Goal: Task Accomplishment & Management: Use online tool/utility

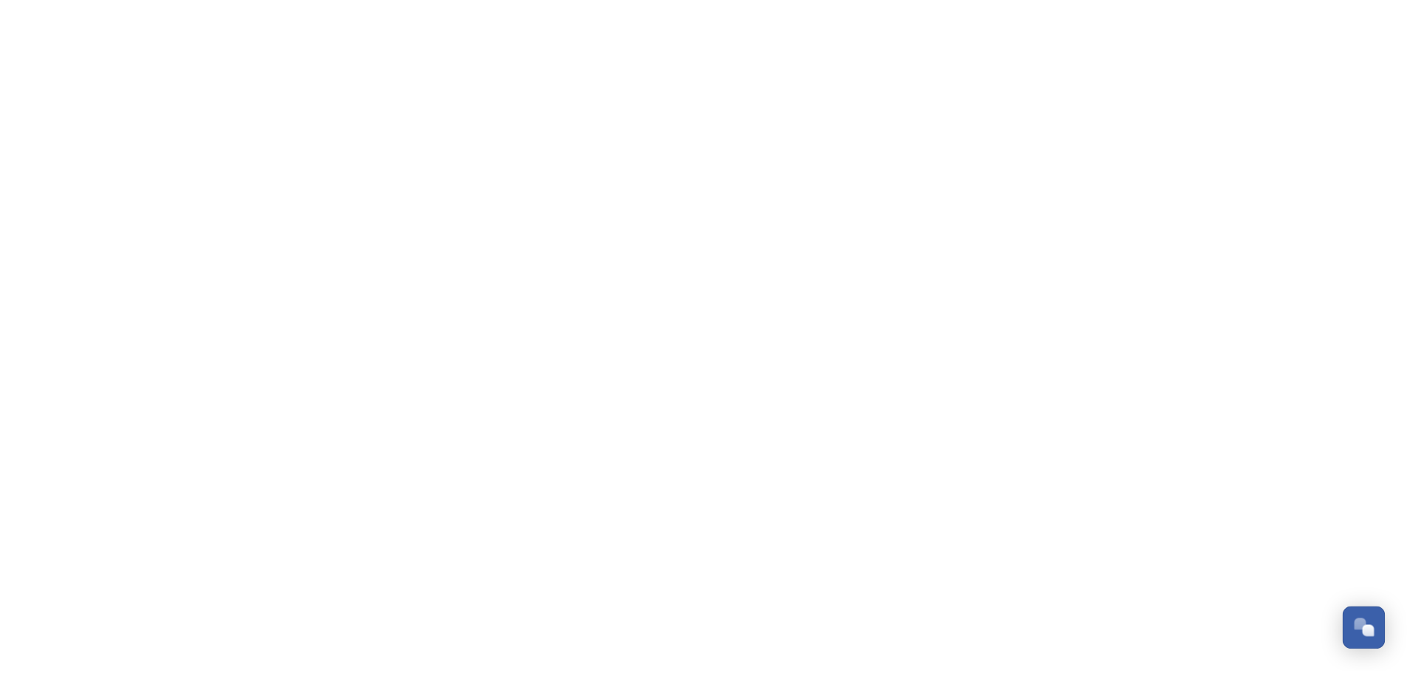
scroll to position [6615, 0]
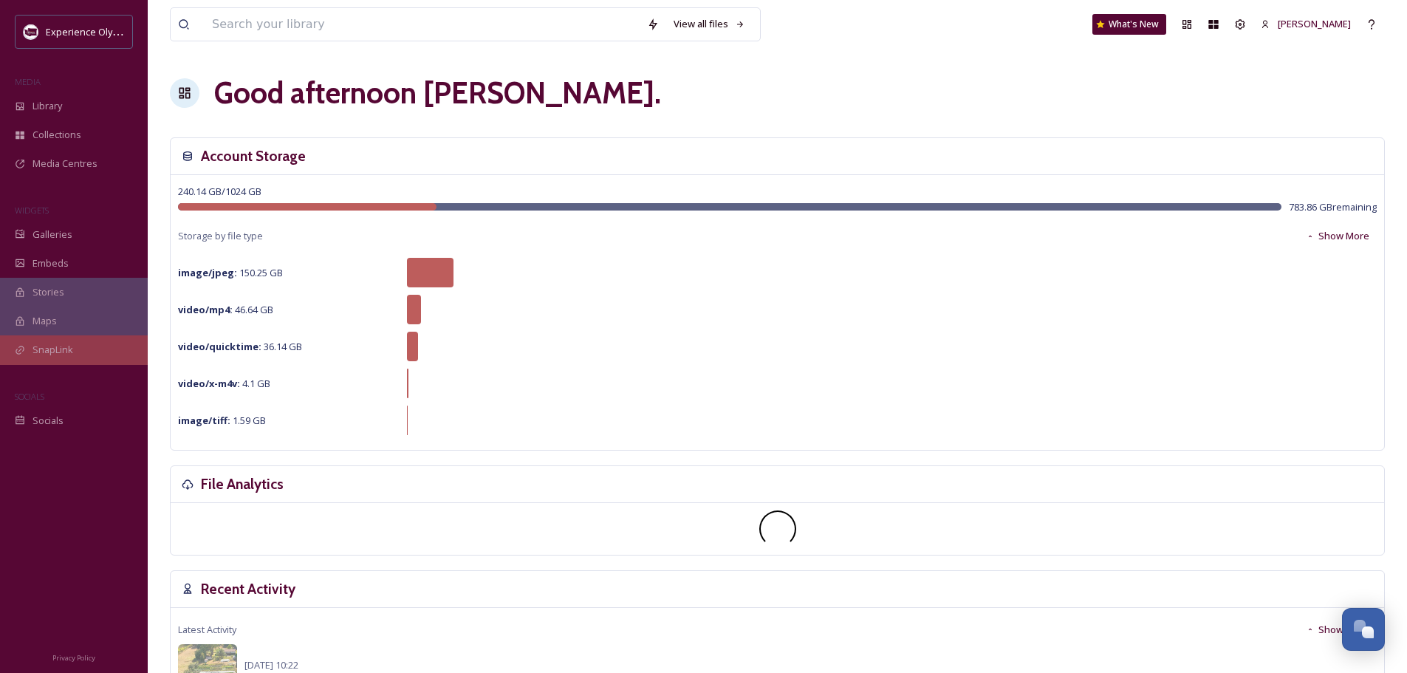
click at [58, 349] on span "SnapLink" at bounding box center [53, 350] width 41 height 14
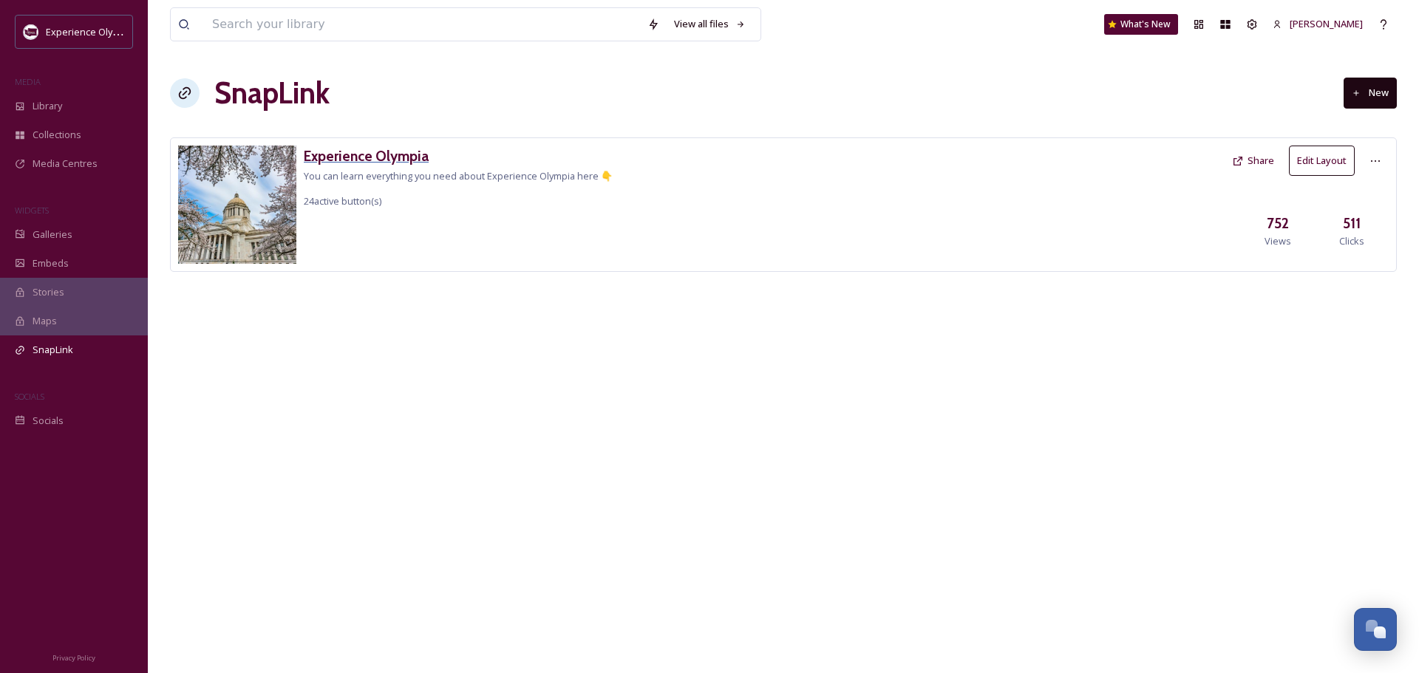
click at [329, 151] on h3 "Experience Olympia" at bounding box center [458, 156] width 309 height 21
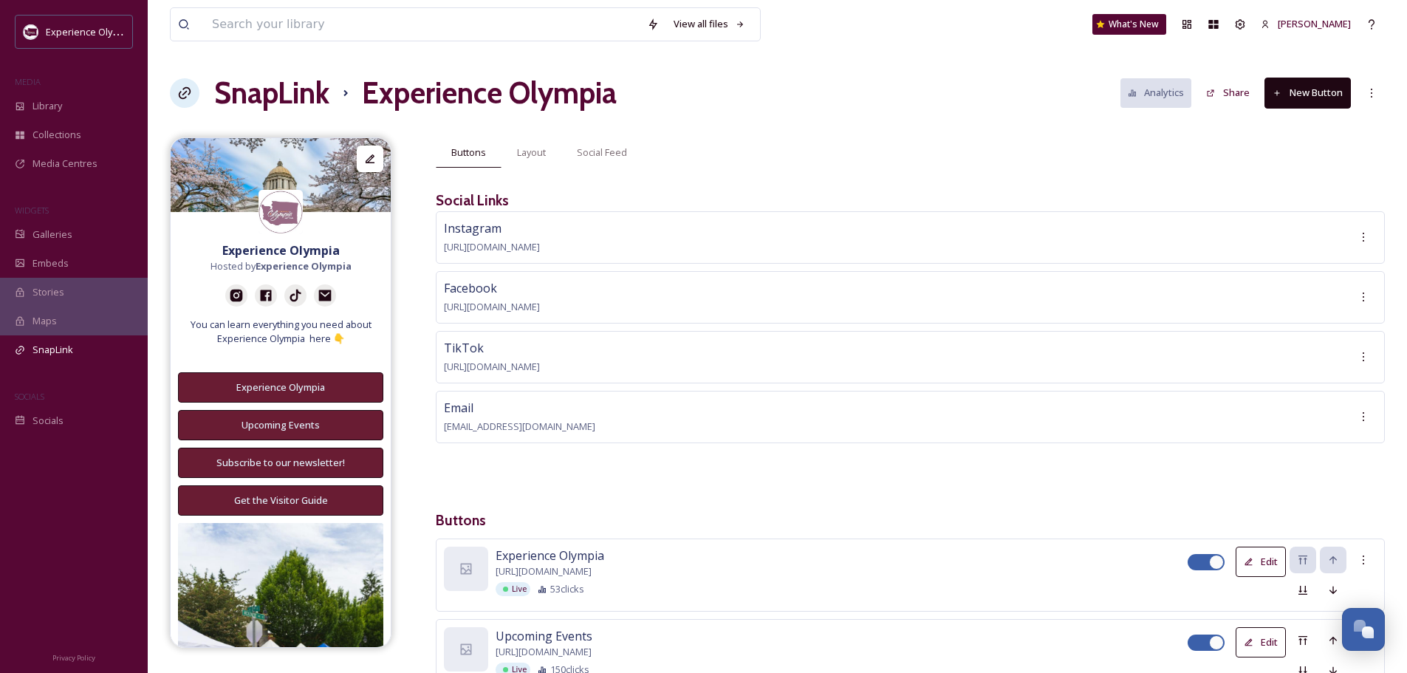
click at [1323, 87] on button "New Button" at bounding box center [1308, 93] width 86 height 30
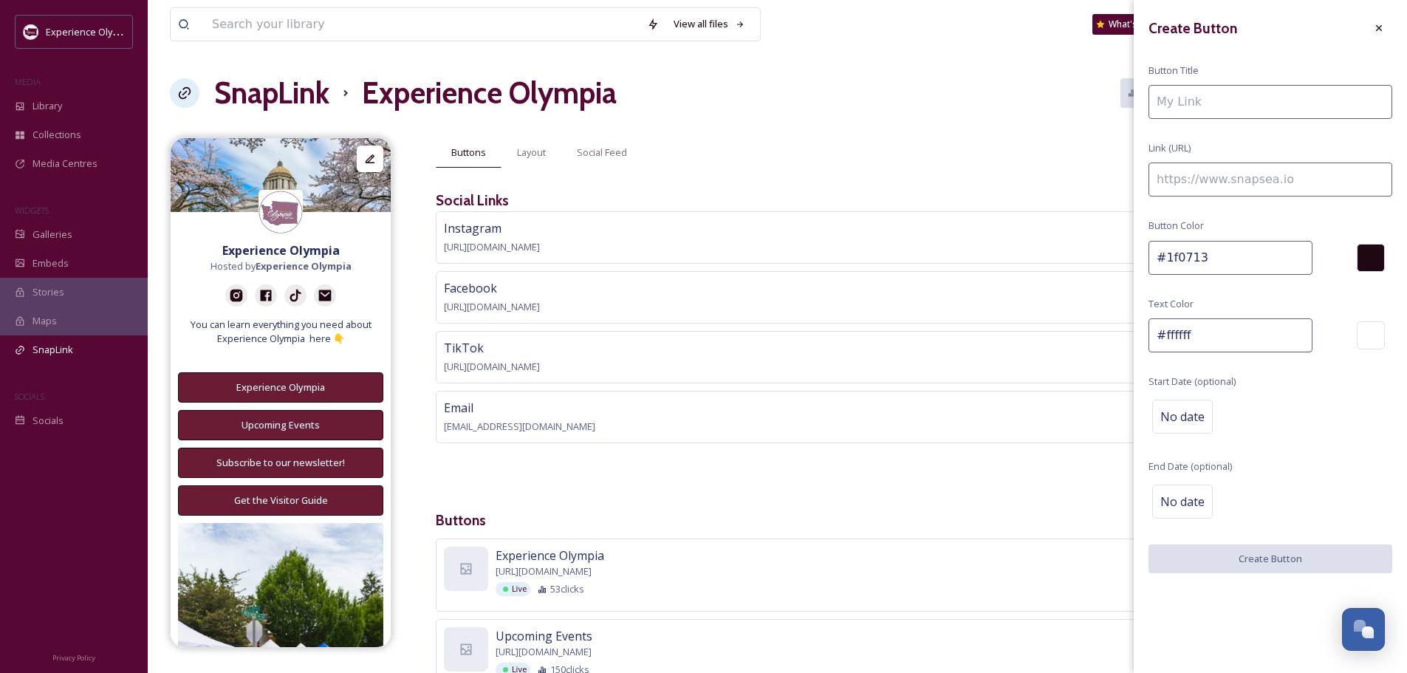
click at [1191, 109] on input at bounding box center [1271, 102] width 244 height 34
type input "Insider's Guide to [GEOGRAPHIC_DATA] Photo Ops"
click at [1222, 192] on input at bounding box center [1271, 180] width 244 height 34
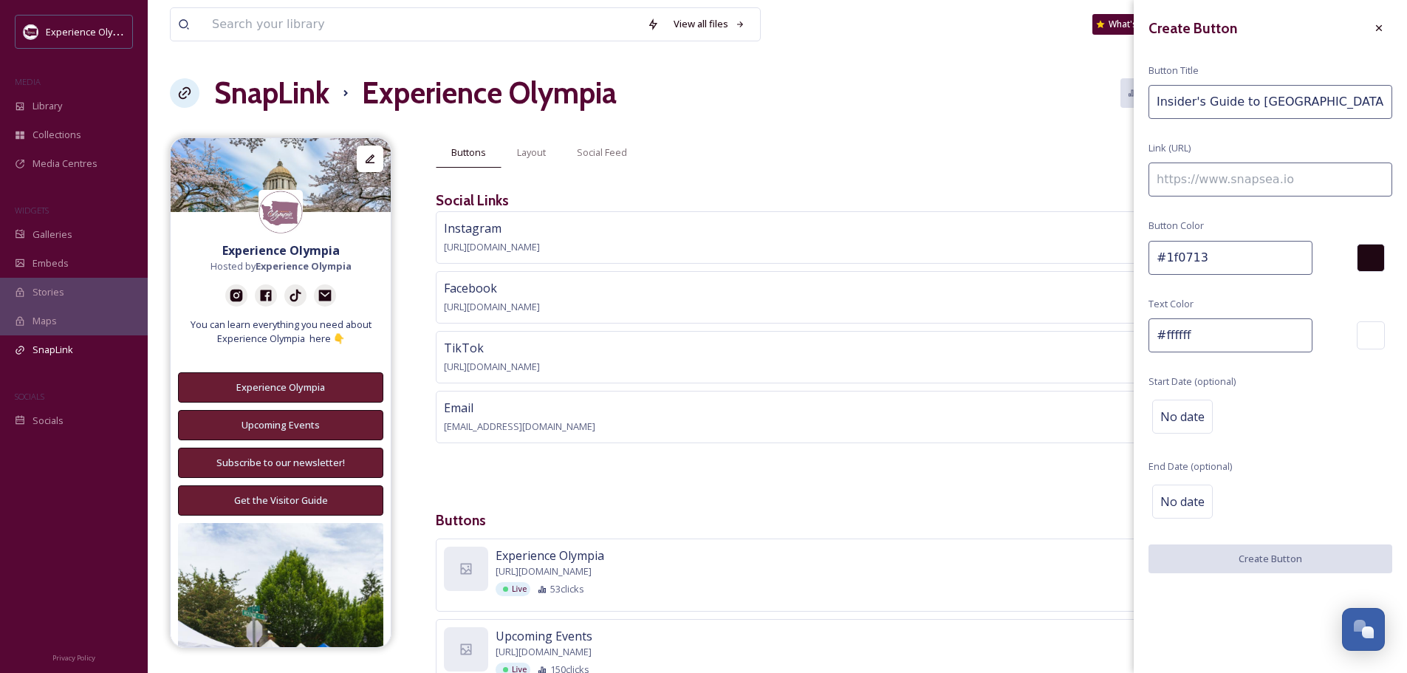
paste input "[URL][DOMAIN_NAME]"
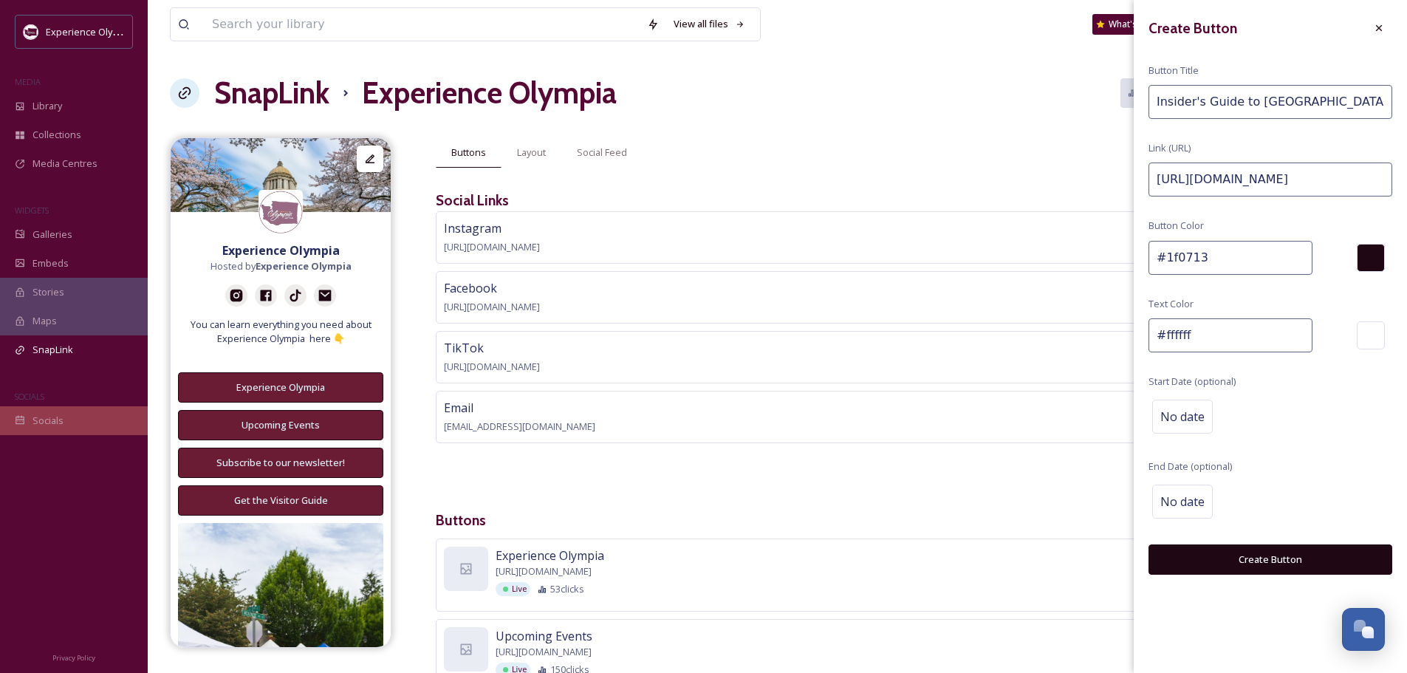
type input "[URL][DOMAIN_NAME]"
drag, startPoint x: 1217, startPoint y: 264, endPoint x: 1198, endPoint y: 271, distance: 20.3
click at [1165, 257] on input "#1f0713" at bounding box center [1231, 258] width 164 height 34
paste input "300x1220px"
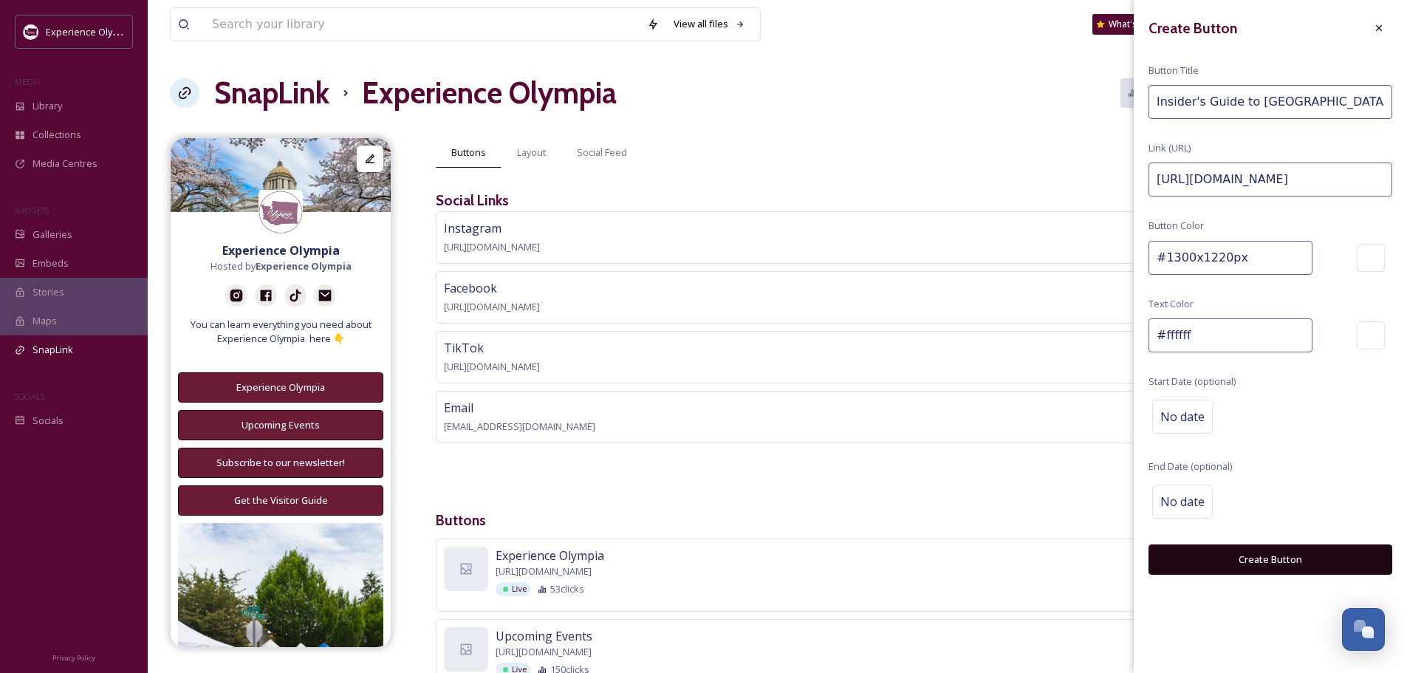
drag, startPoint x: 1253, startPoint y: 252, endPoint x: 1164, endPoint y: 256, distance: 88.8
click at [1164, 256] on input "#1300x1220px" at bounding box center [1231, 258] width 164 height 34
paste input "691c33"
type input "#691c33"
click at [1279, 563] on button "Create Button" at bounding box center [1271, 560] width 244 height 30
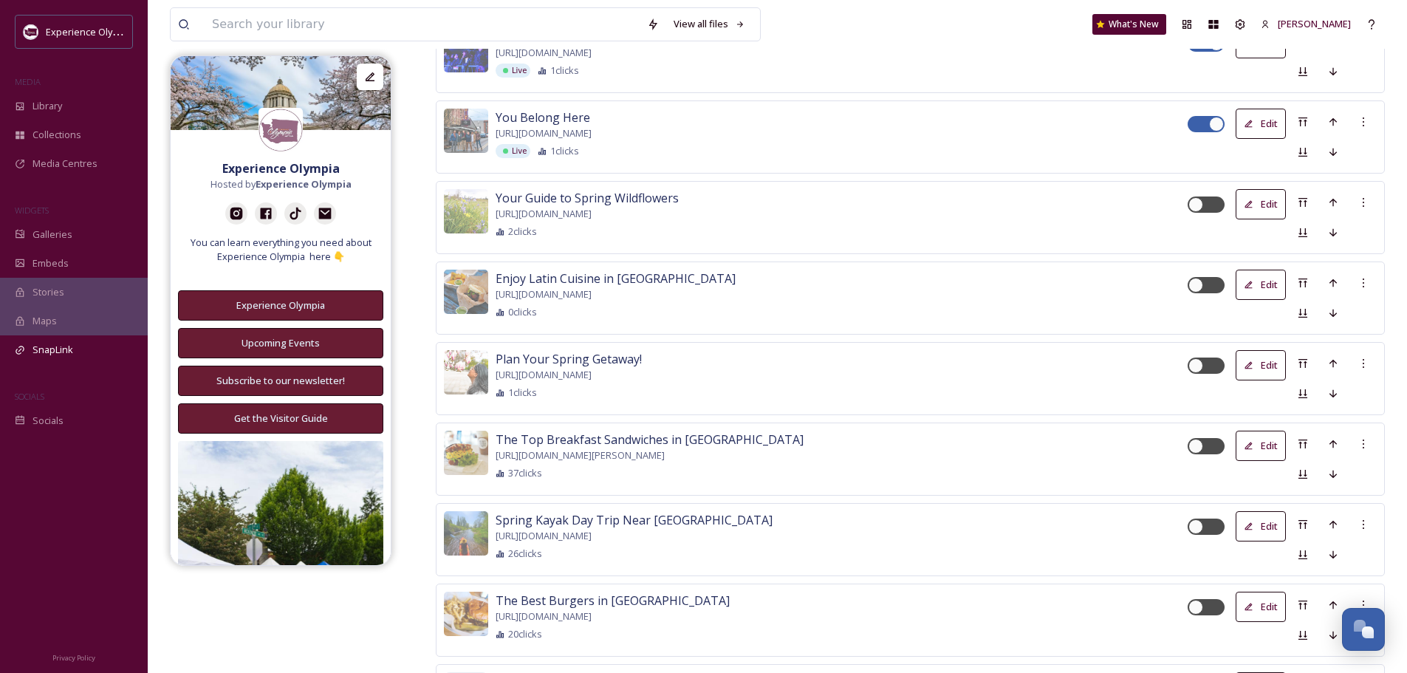
scroll to position [2396, 0]
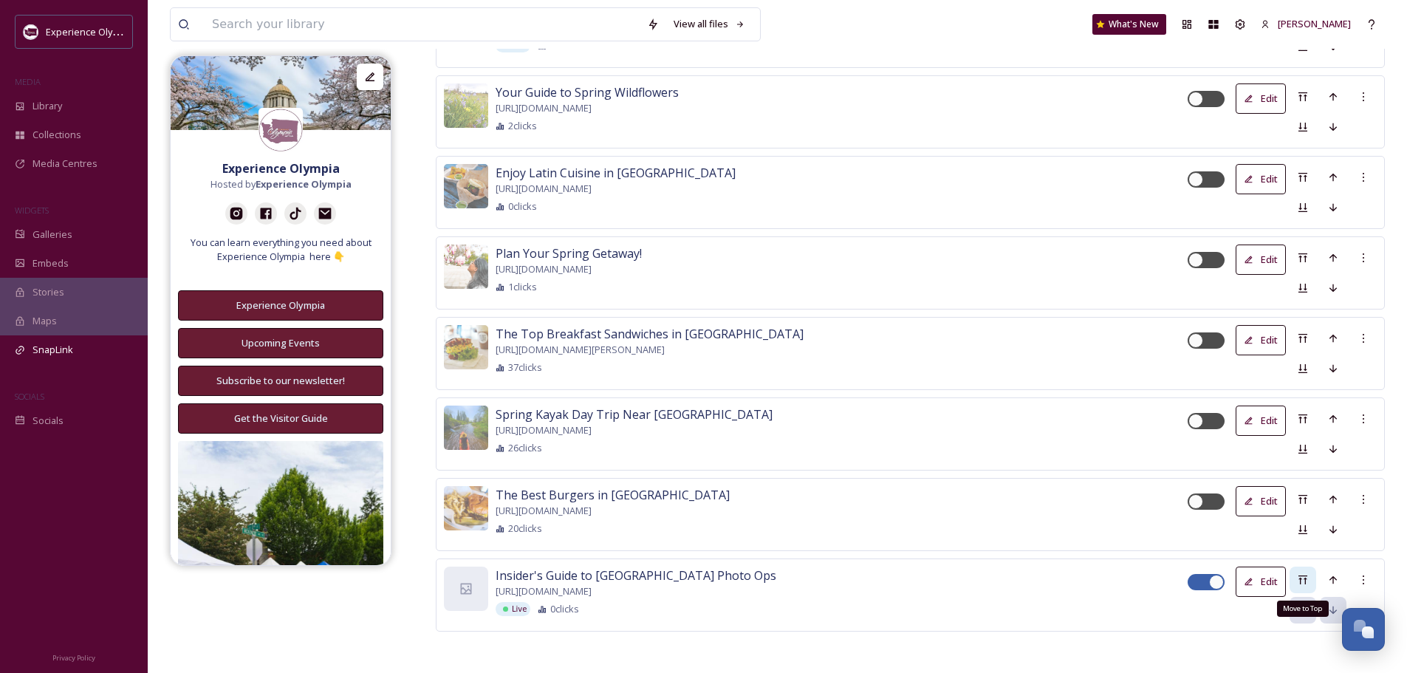
click at [1300, 576] on icon at bounding box center [1303, 580] width 9 height 9
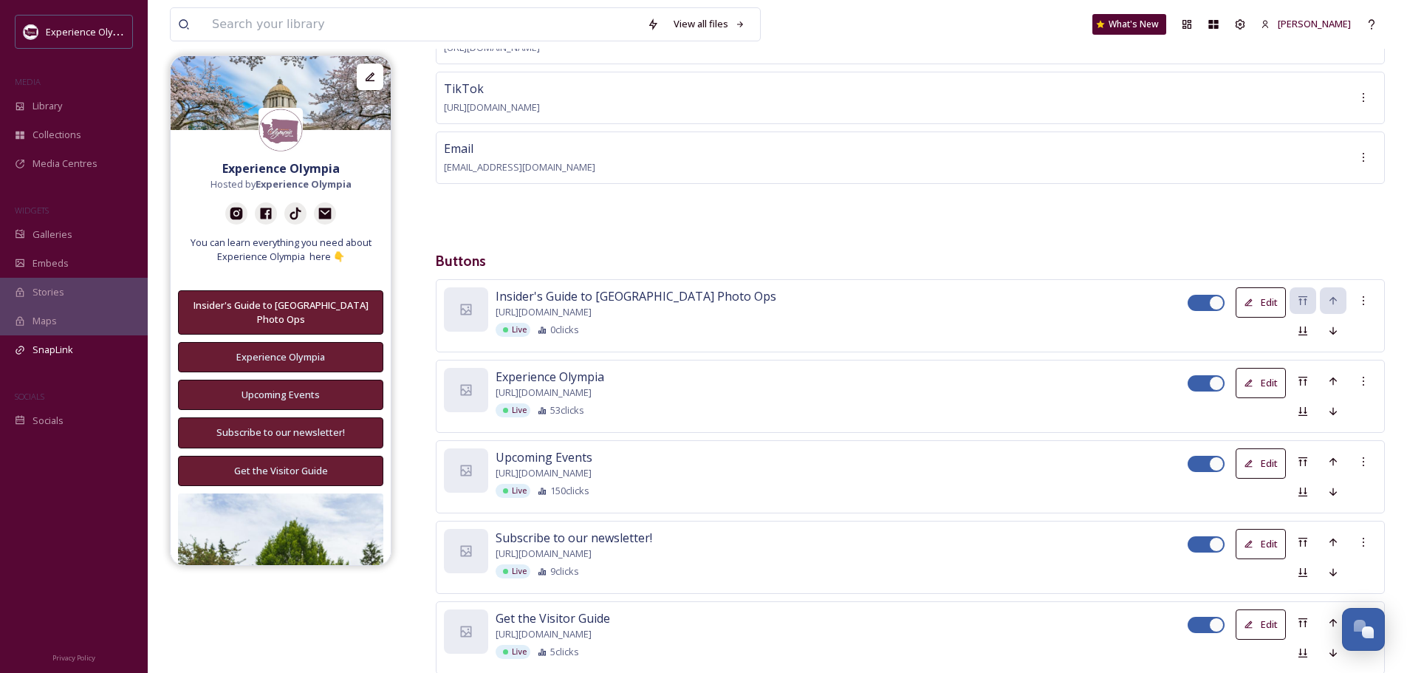
scroll to position [253, 0]
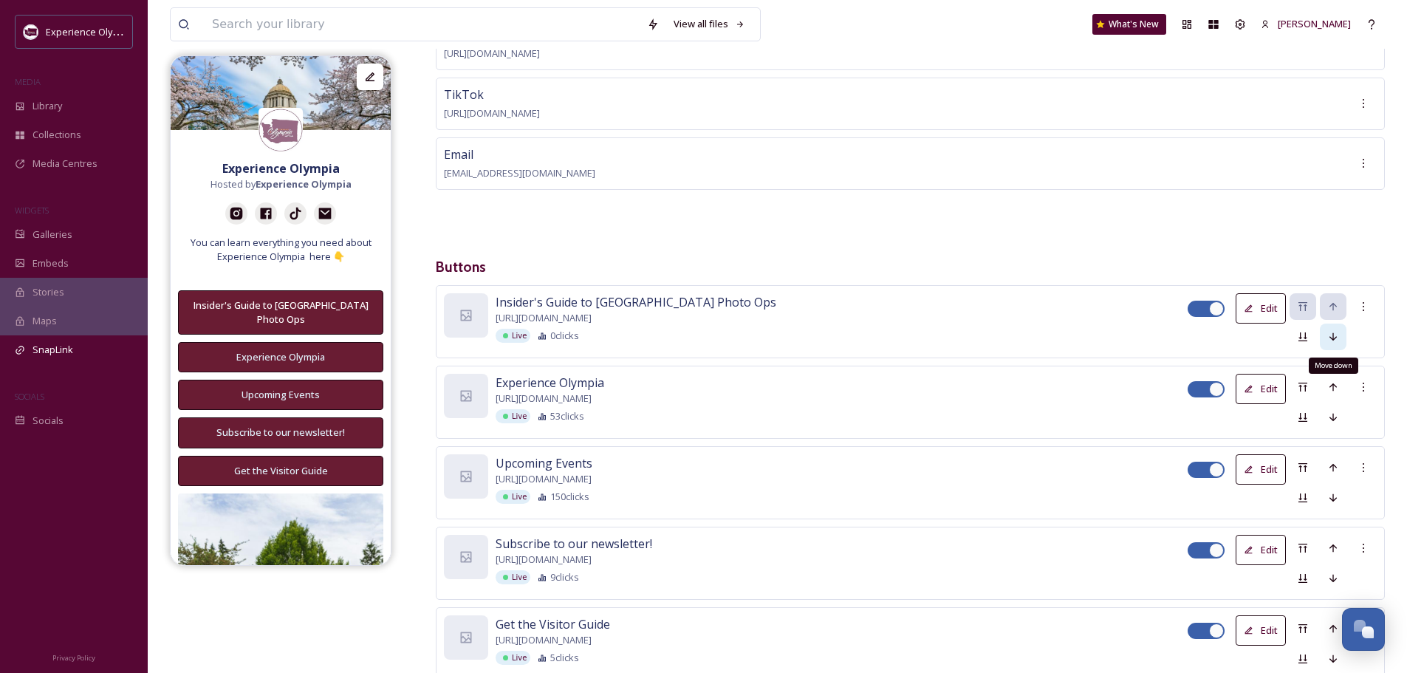
click at [1335, 333] on icon at bounding box center [1334, 337] width 12 height 12
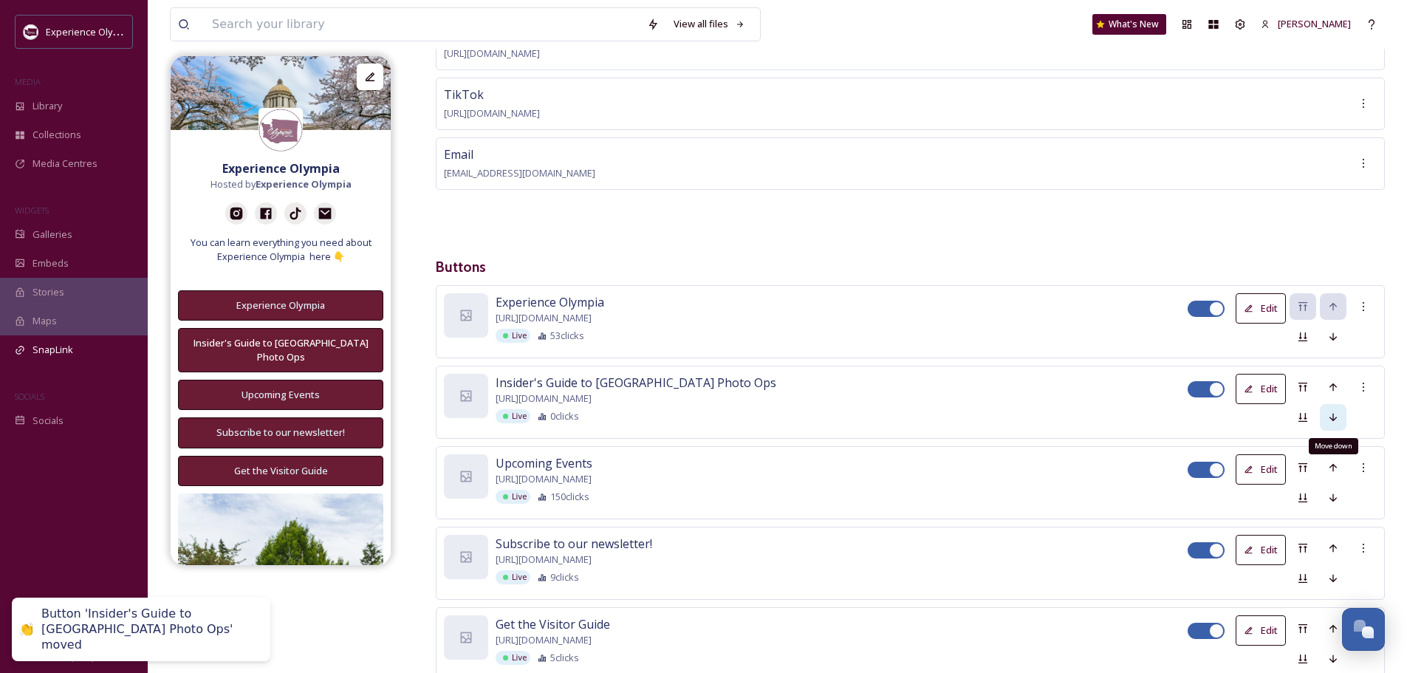
click at [1337, 407] on div "Move down" at bounding box center [1333, 417] width 27 height 27
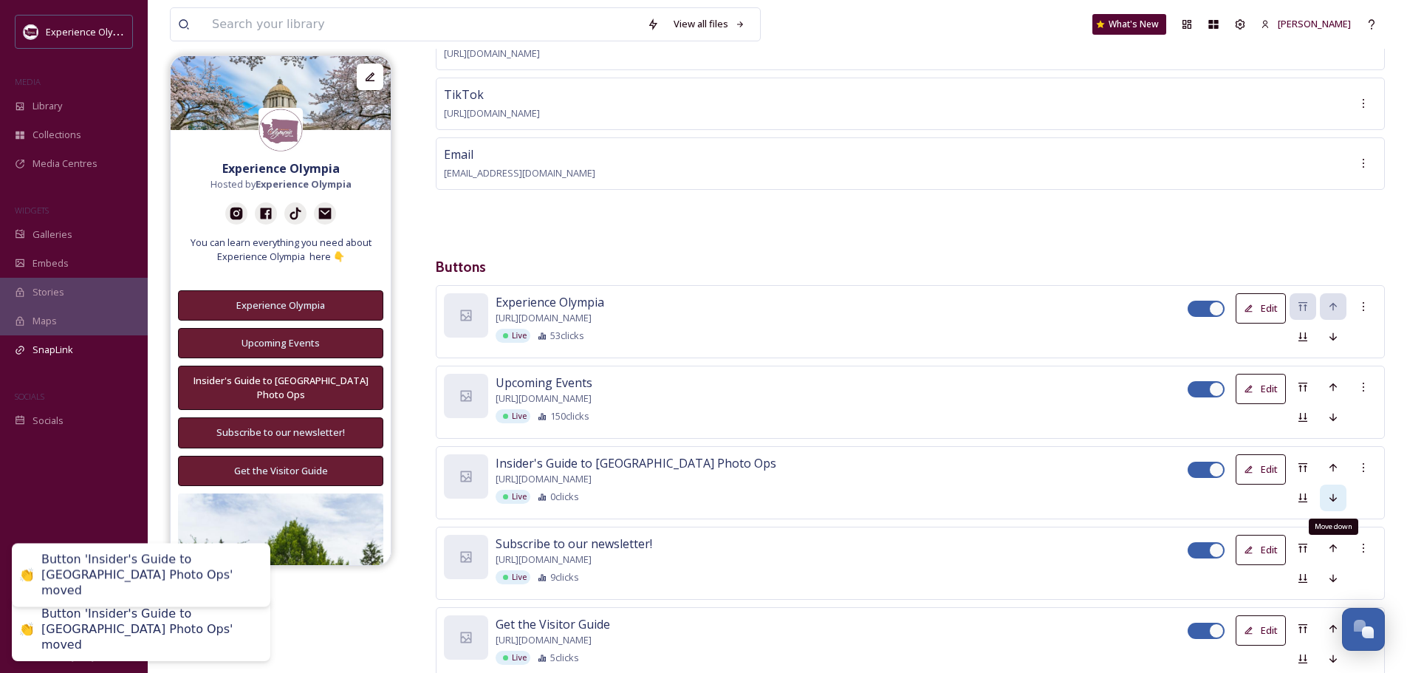
click at [1329, 492] on icon at bounding box center [1334, 498] width 12 height 12
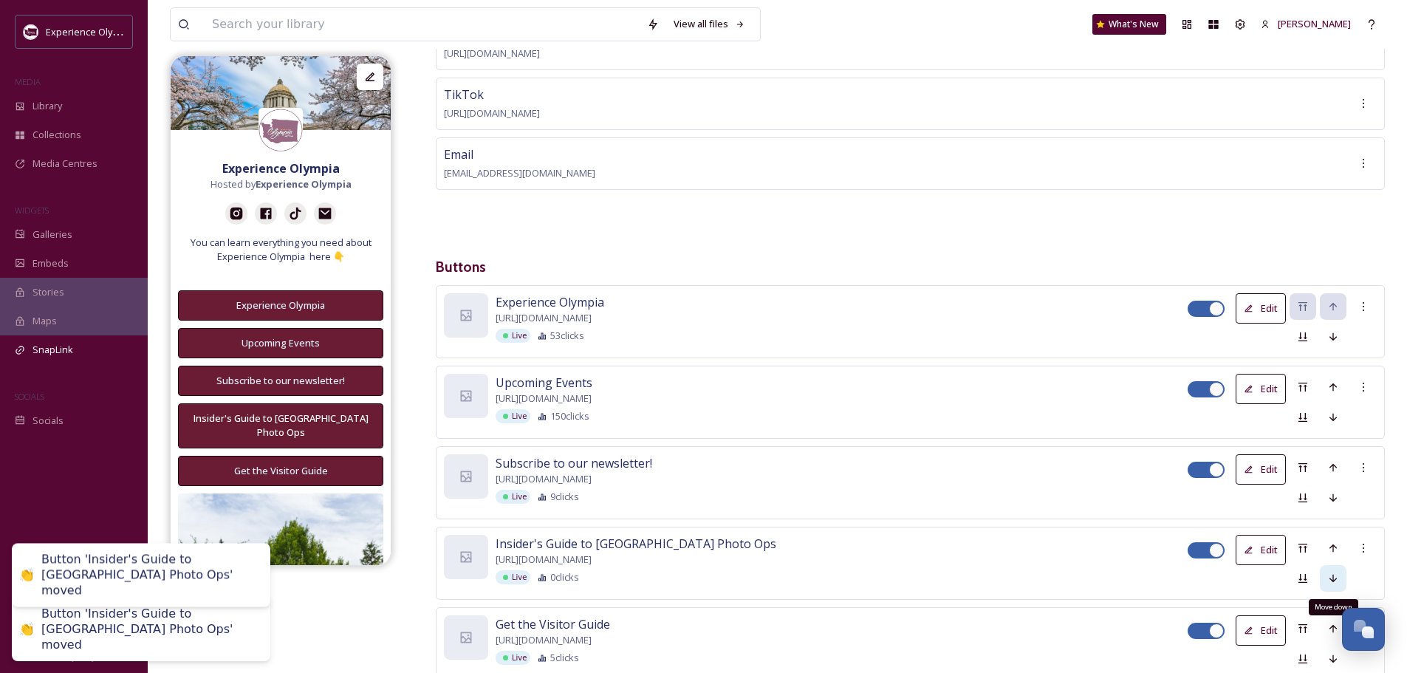
click at [1328, 573] on icon at bounding box center [1334, 579] width 12 height 12
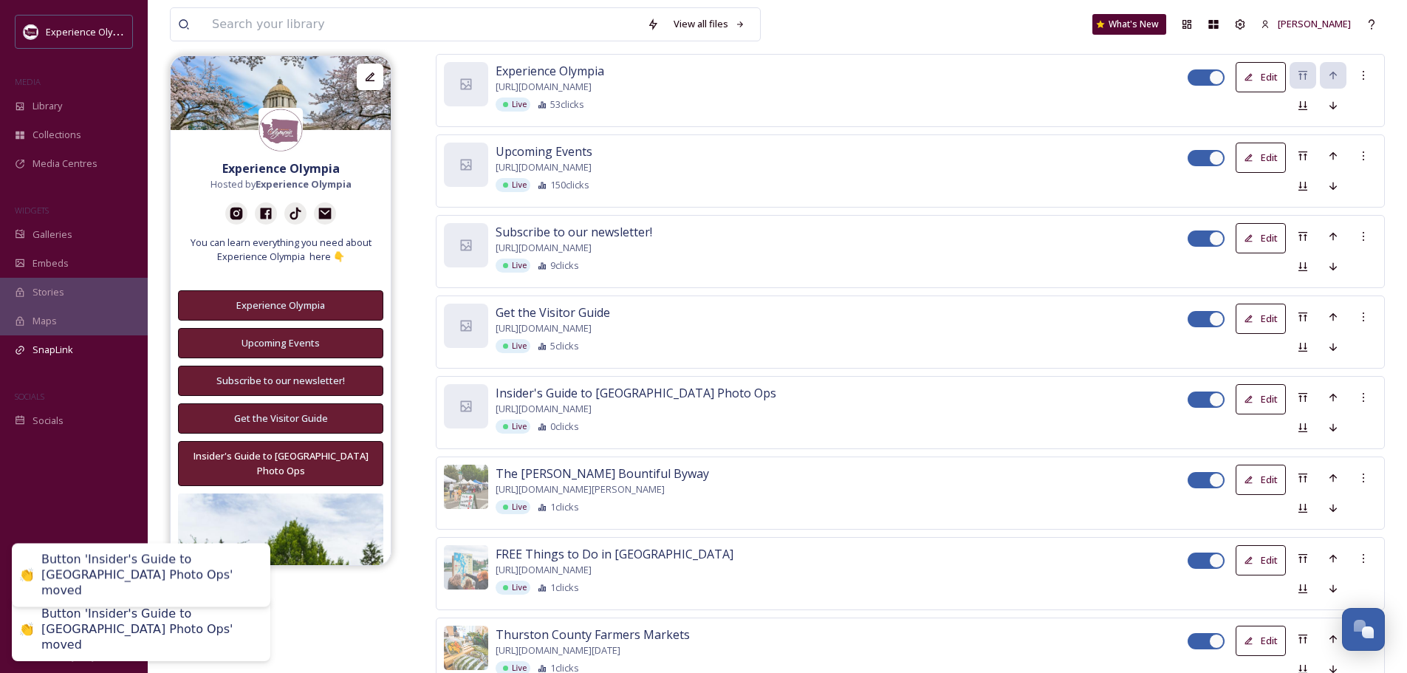
scroll to position [549, 0]
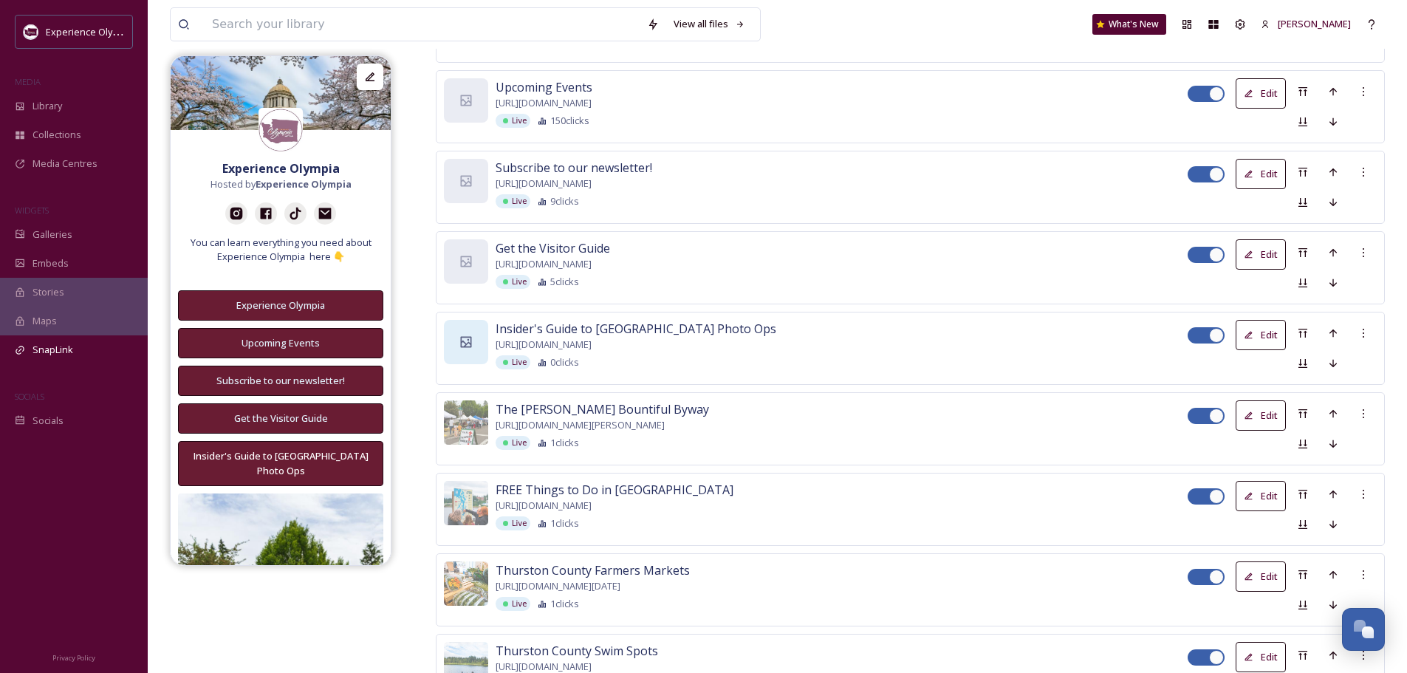
click at [475, 344] on div at bounding box center [466, 342] width 44 height 44
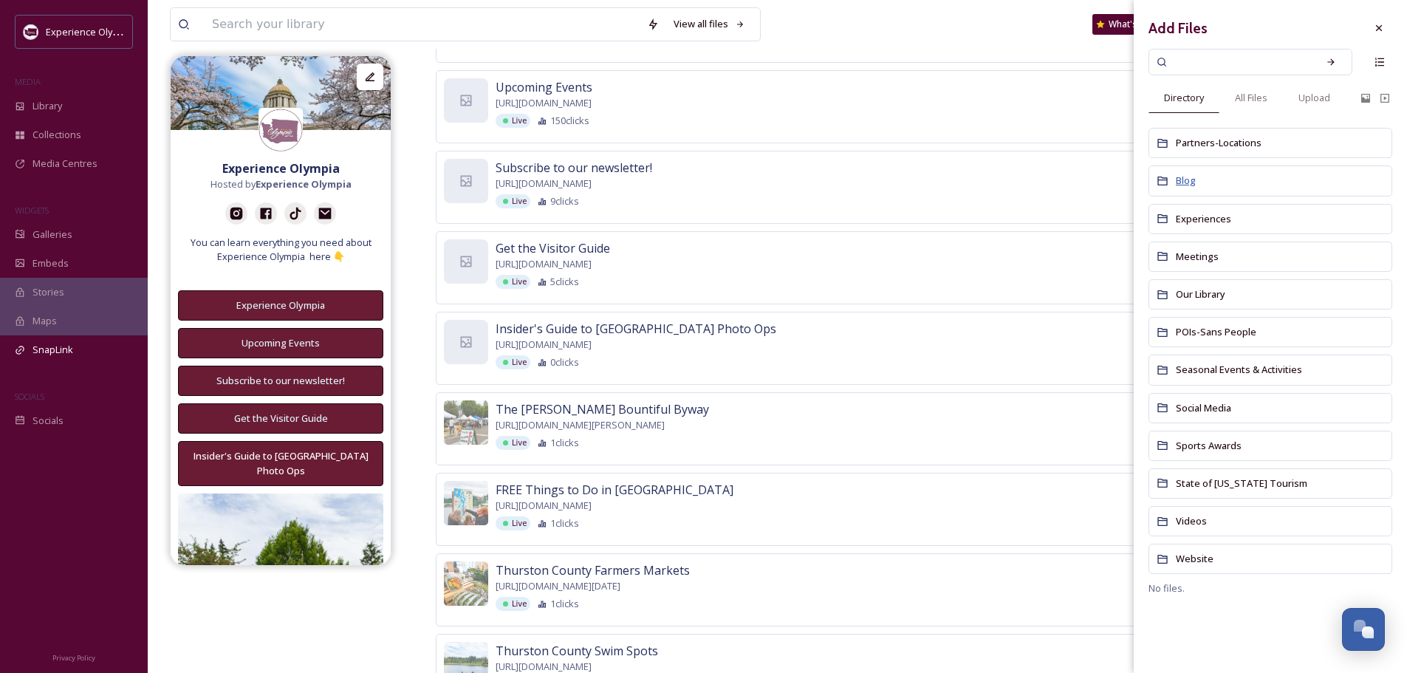
click at [1181, 179] on span "Blog" at bounding box center [1186, 180] width 20 height 13
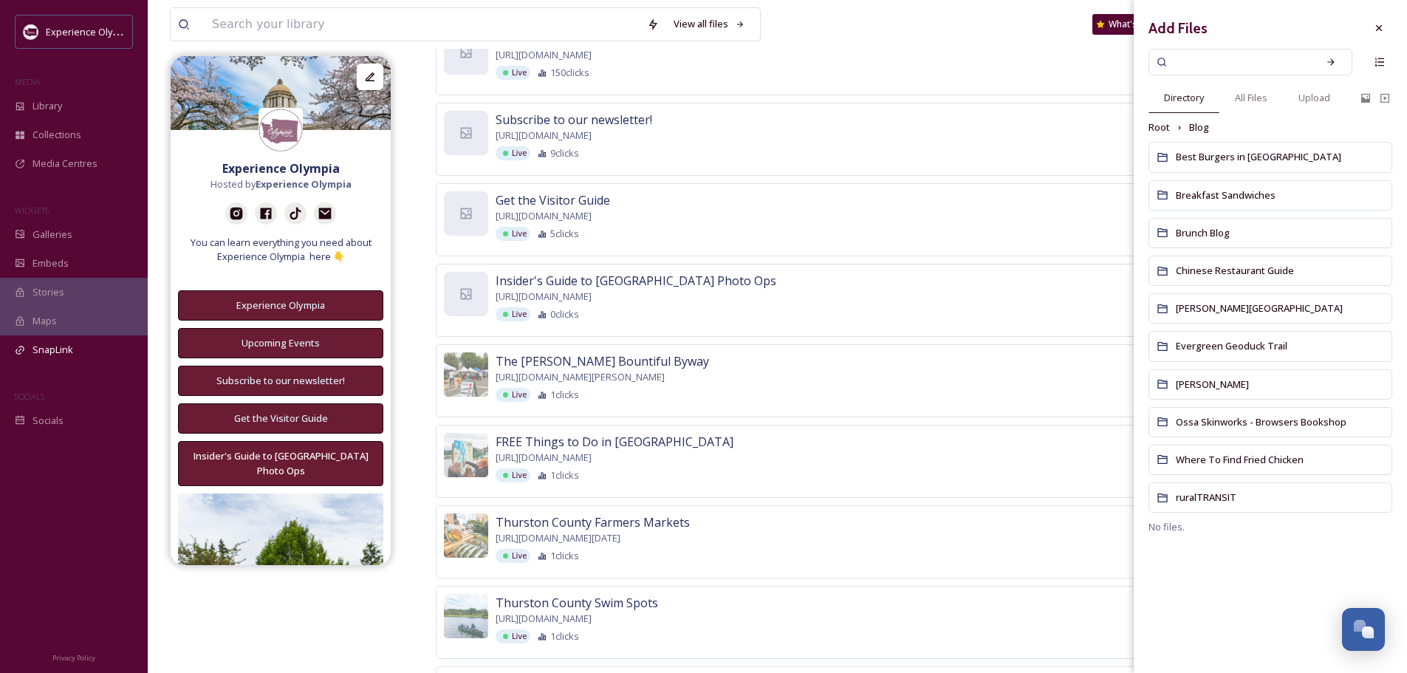
scroll to position [623, 0]
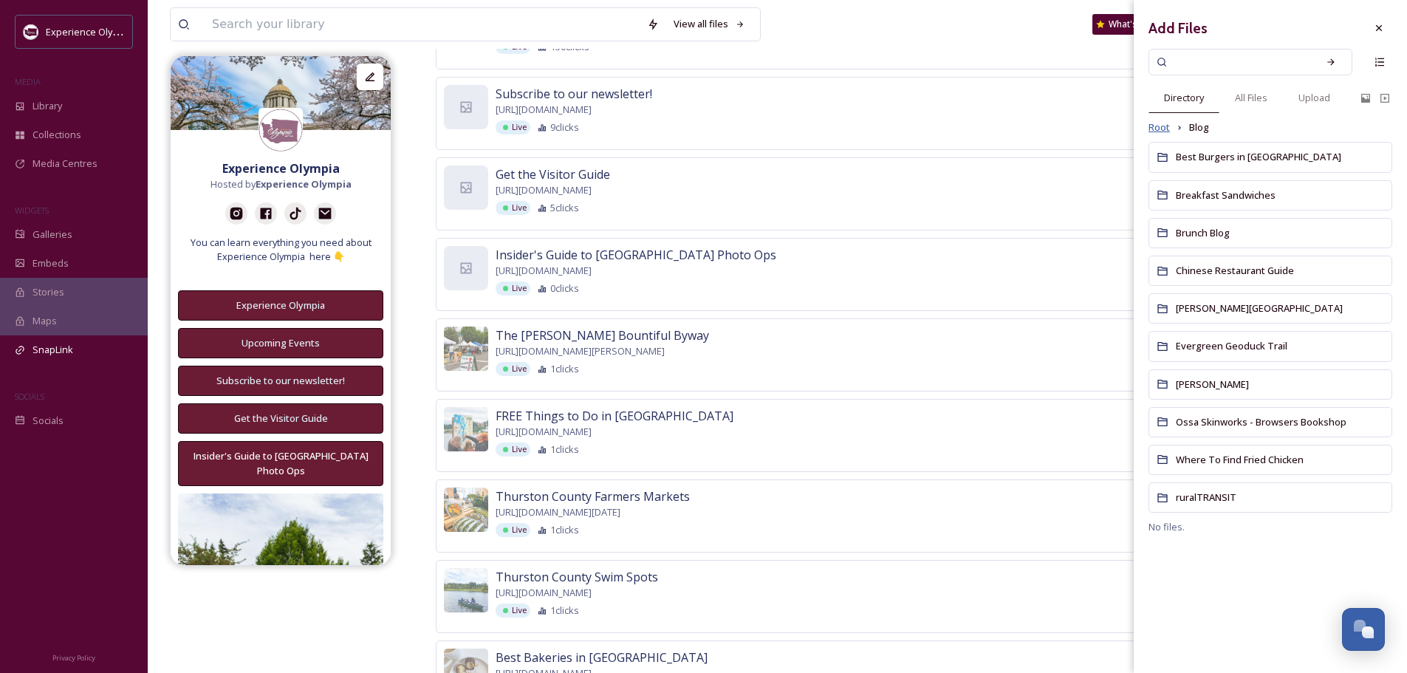
click at [1158, 129] on span "Root" at bounding box center [1159, 127] width 21 height 14
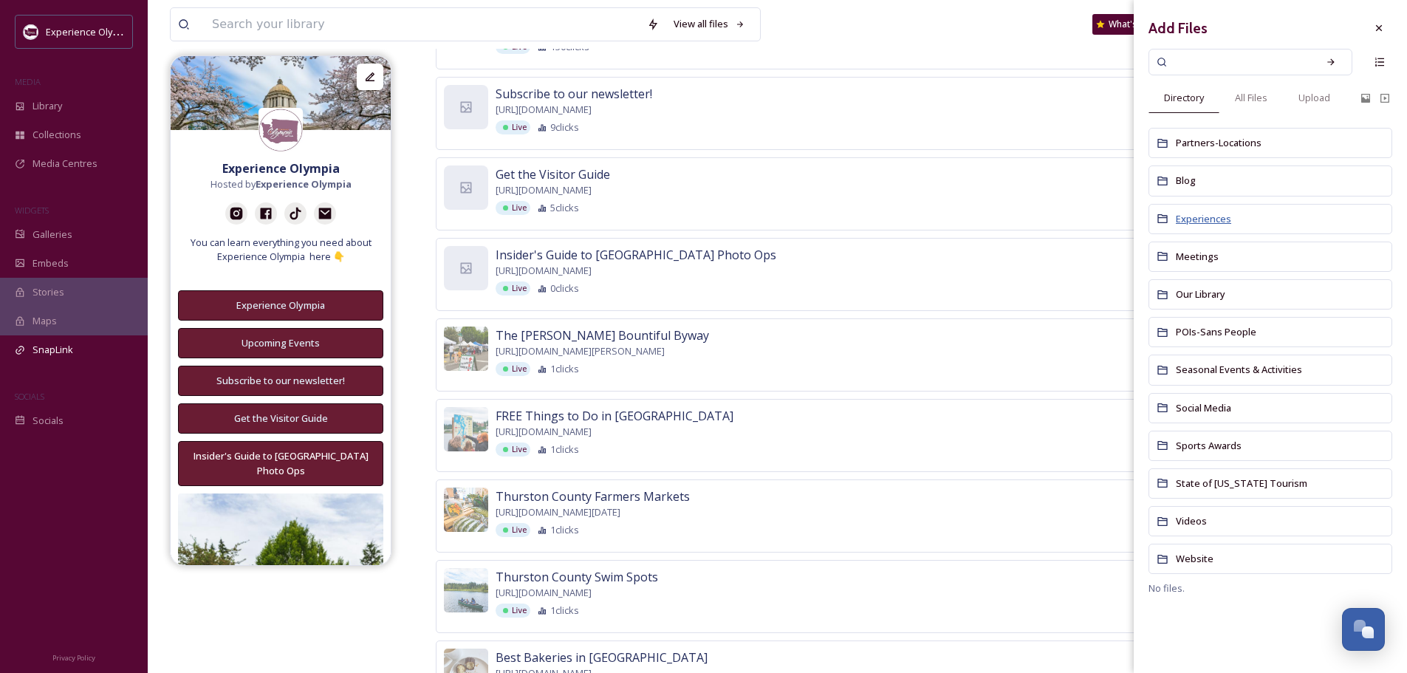
click at [1196, 222] on span "Experiences" at bounding box center [1203, 218] width 55 height 13
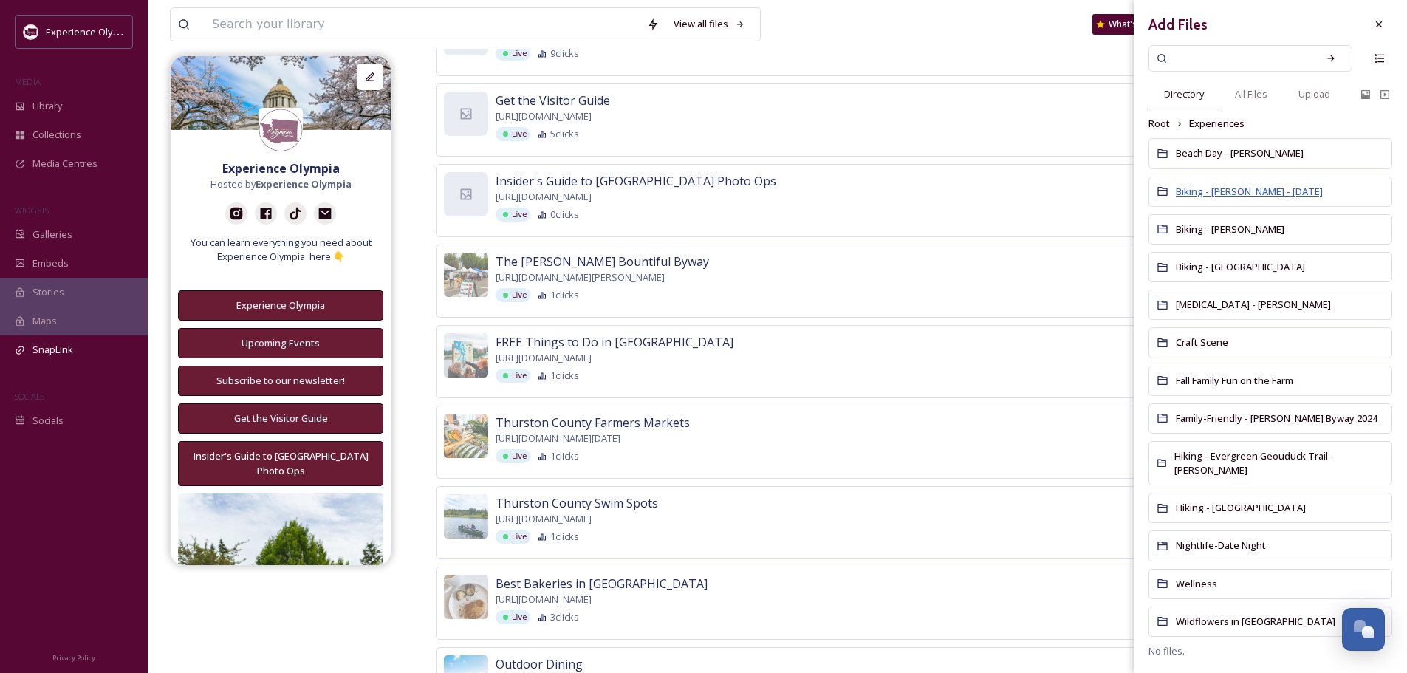
scroll to position [0, 0]
click at [1197, 594] on span "Wellness" at bounding box center [1196, 587] width 41 height 13
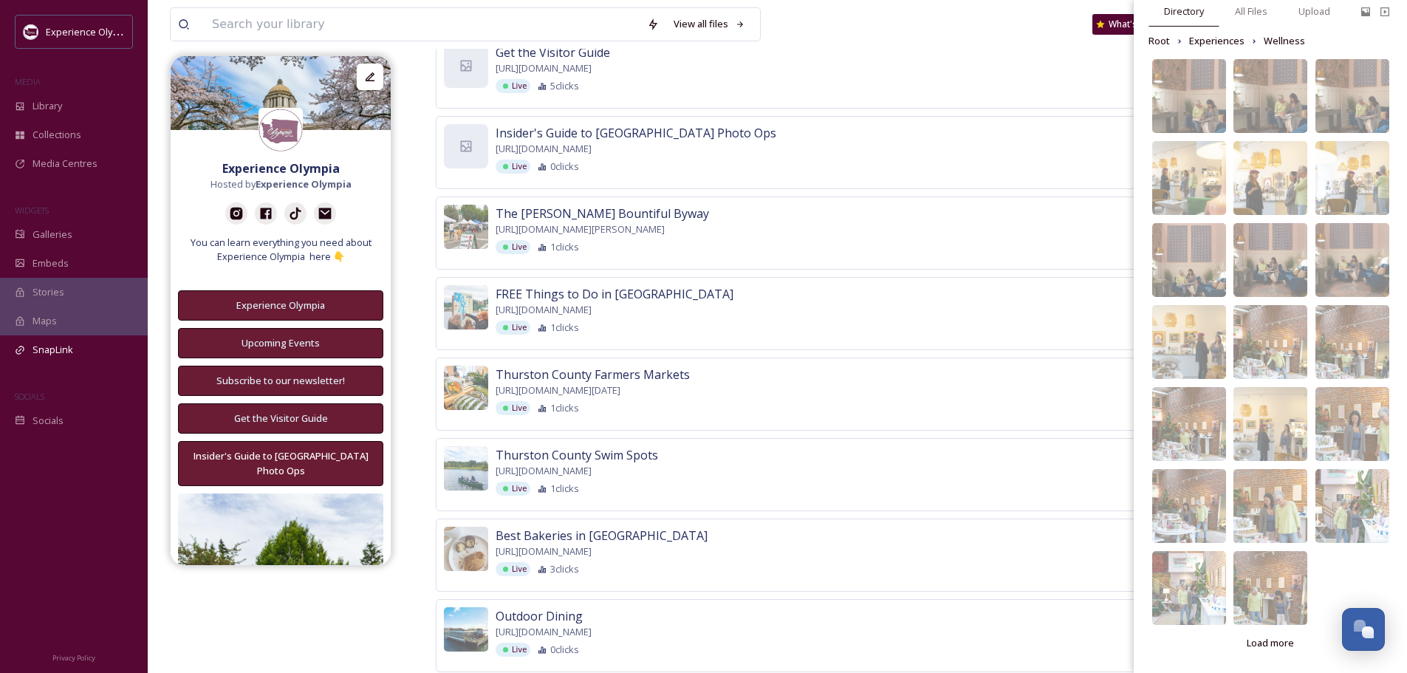
scroll to position [771, 0]
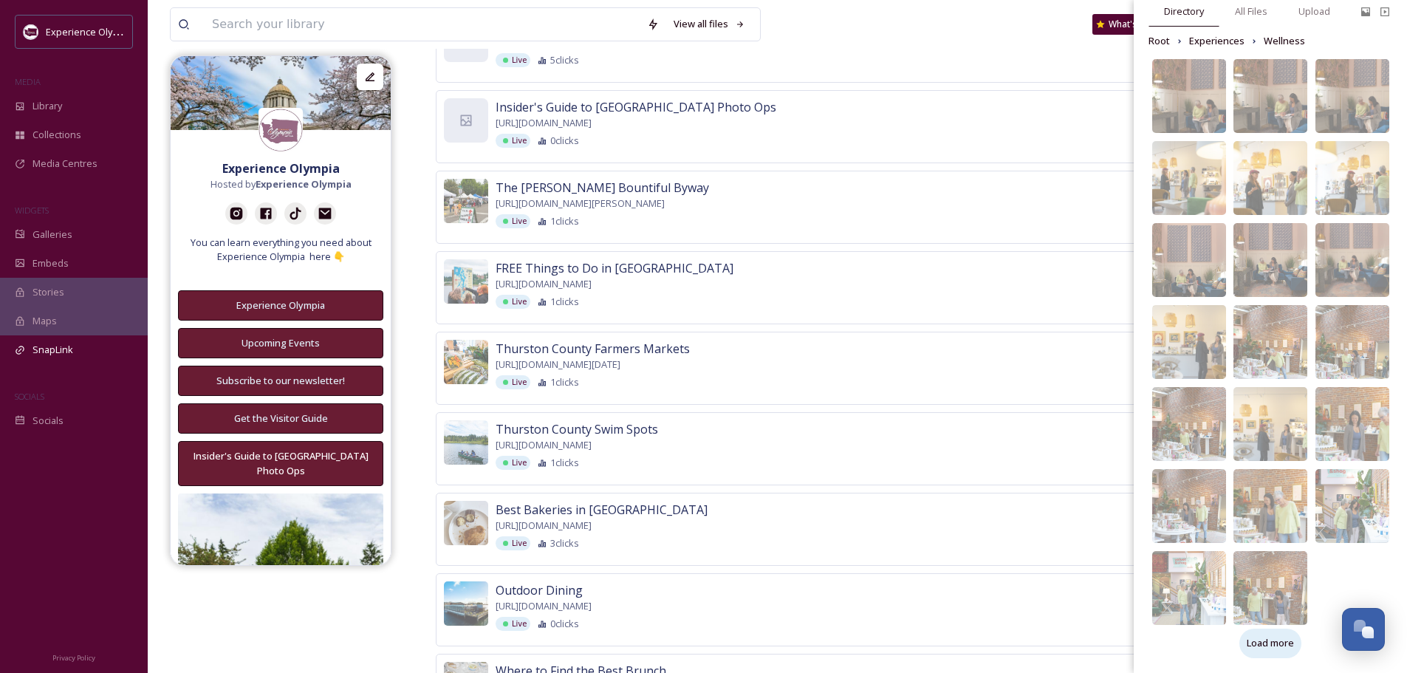
click at [1281, 643] on span "Load more" at bounding box center [1270, 643] width 47 height 14
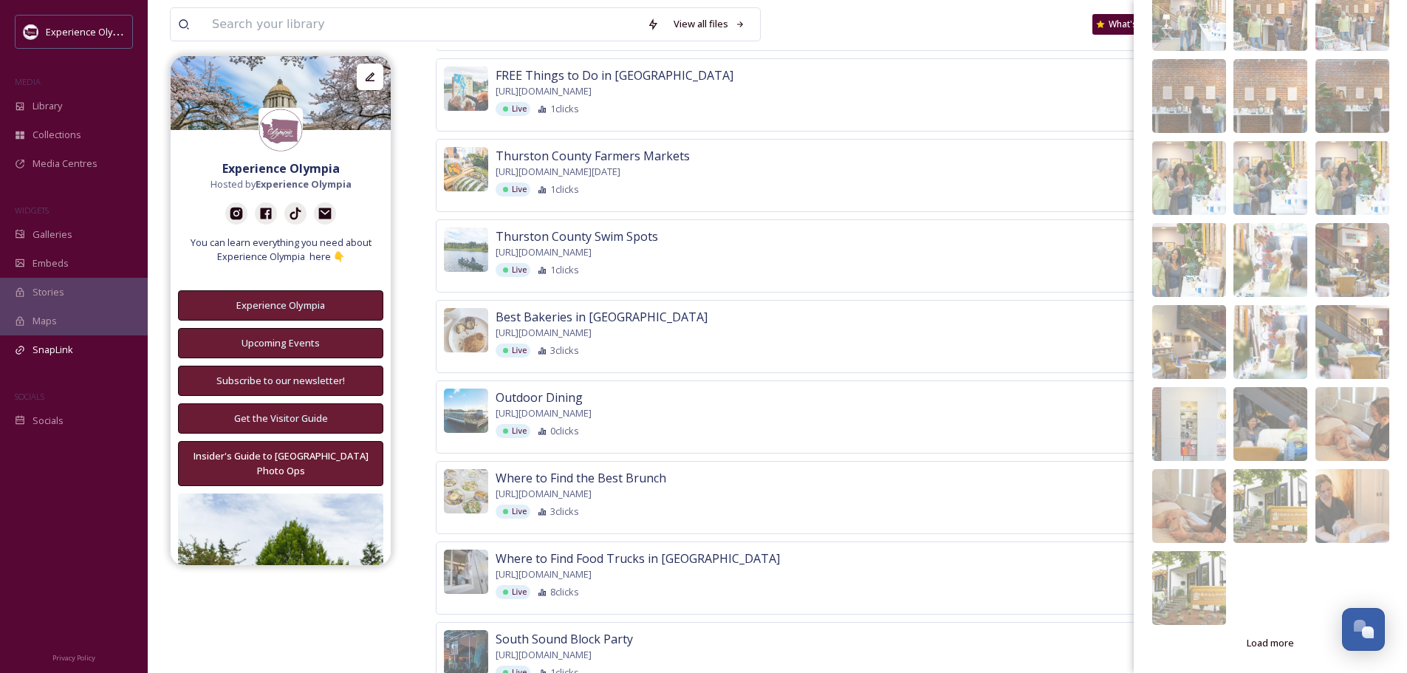
scroll to position [992, 0]
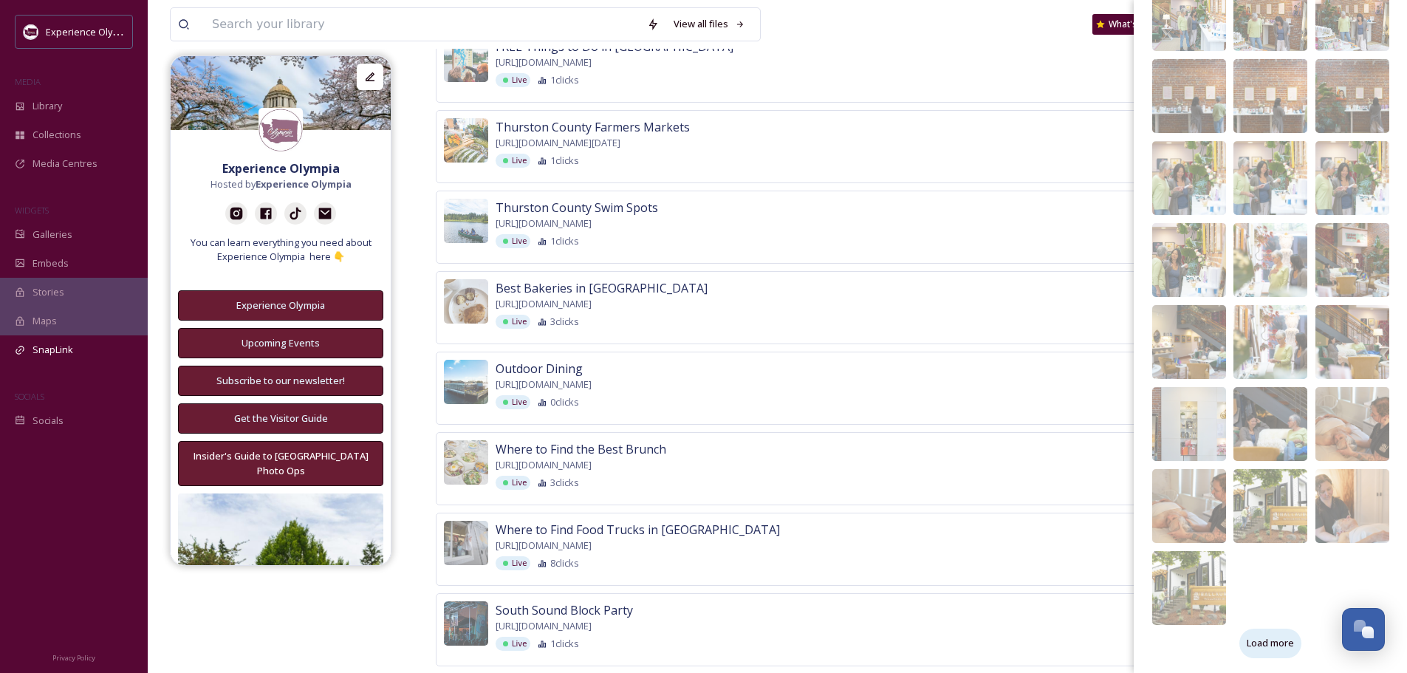
click at [1252, 640] on span "Load more" at bounding box center [1270, 643] width 47 height 14
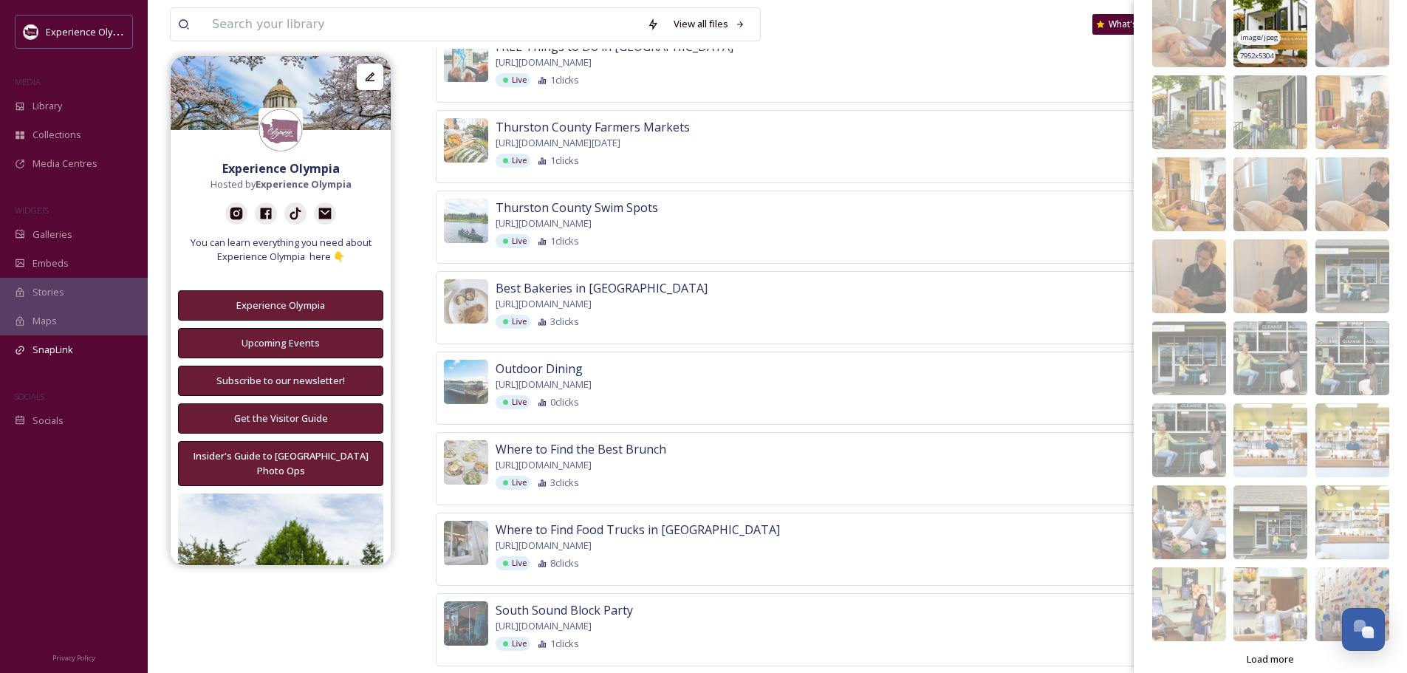
scroll to position [1153, 0]
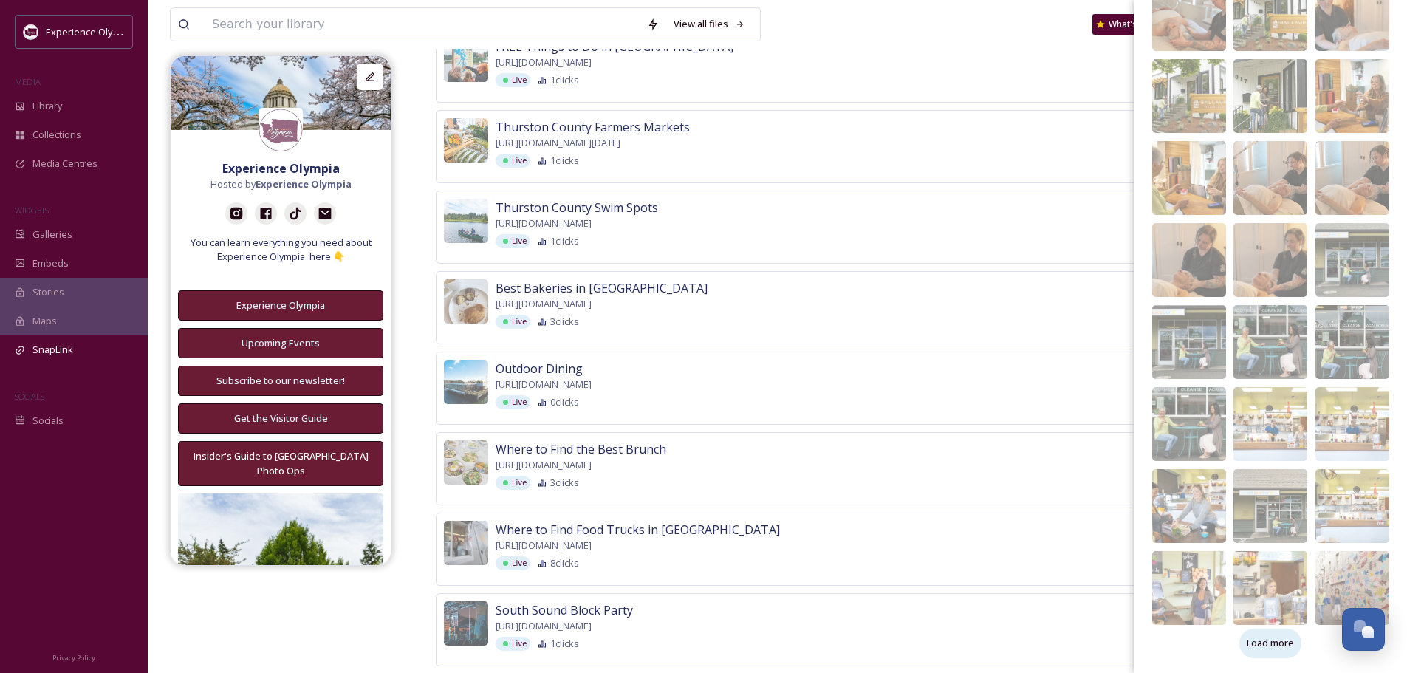
click at [1276, 637] on span "Load more" at bounding box center [1270, 643] width 47 height 14
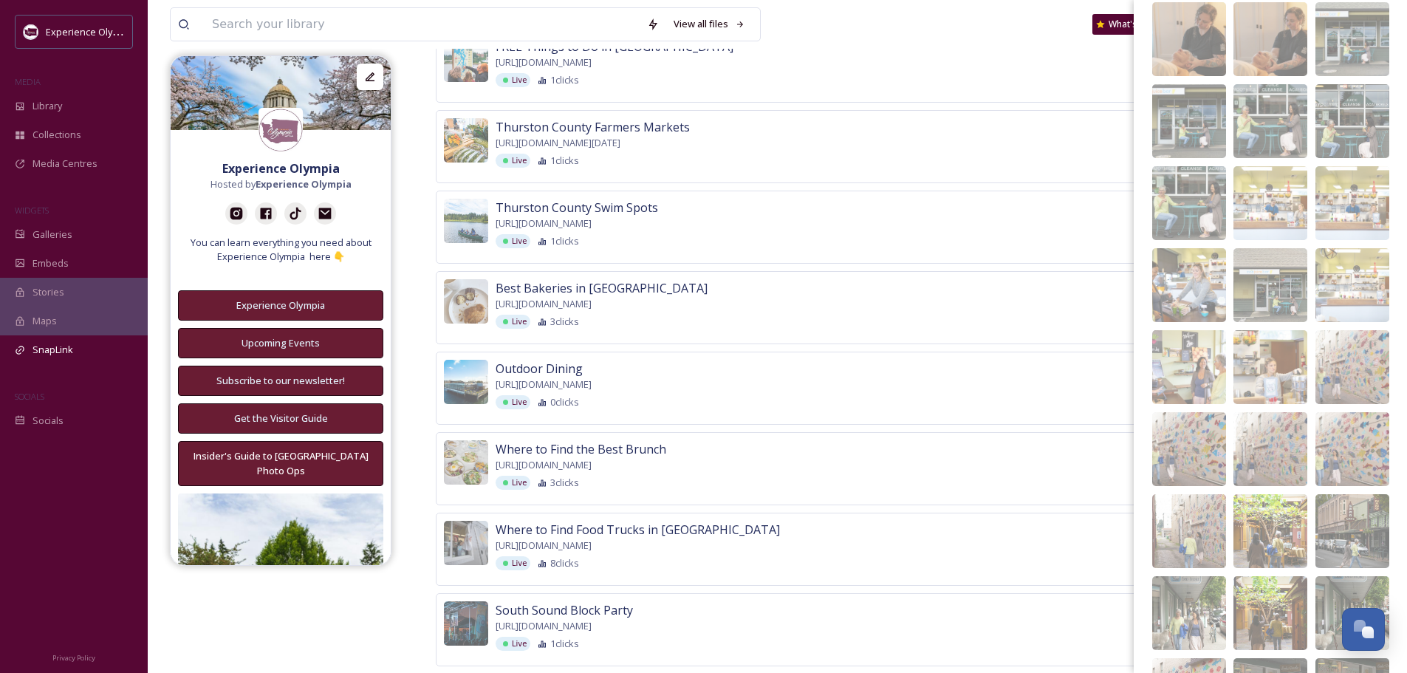
scroll to position [1374, 0]
click at [1363, 341] on img at bounding box center [1353, 367] width 74 height 74
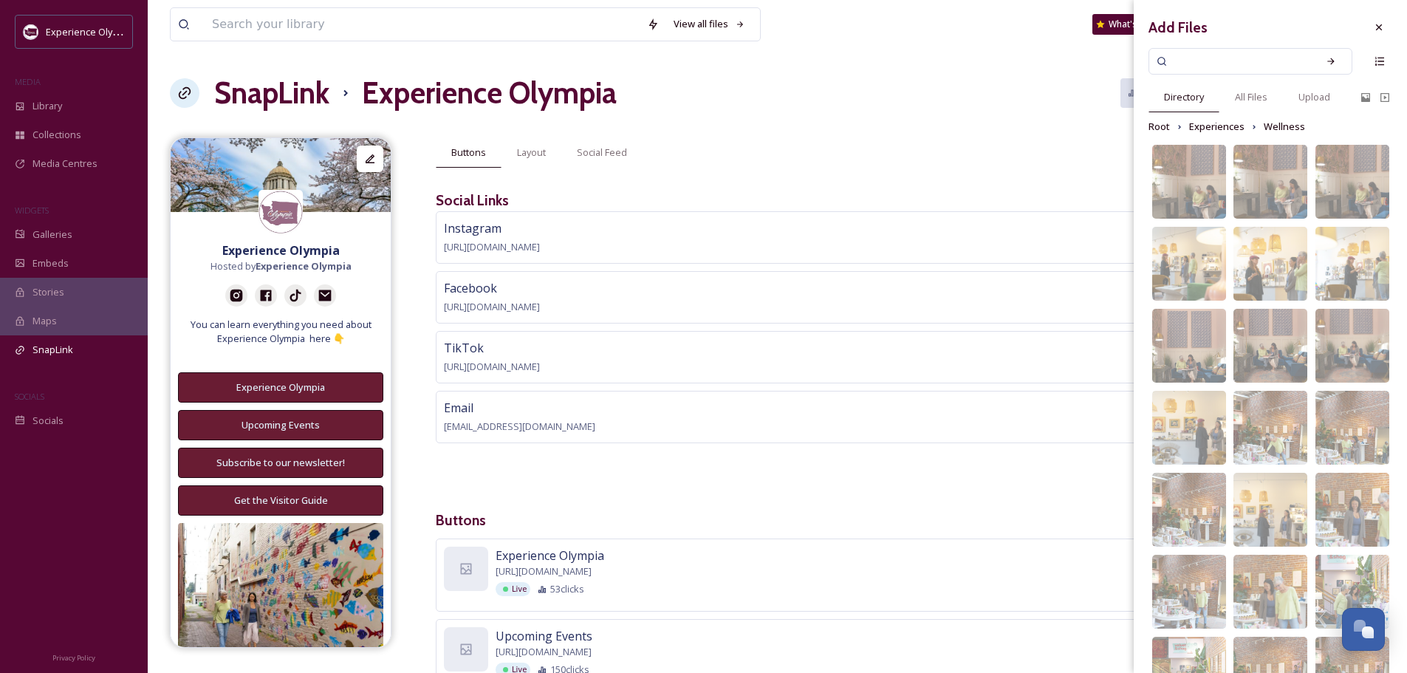
scroll to position [0, 0]
click at [1373, 25] on icon at bounding box center [1379, 28] width 12 height 12
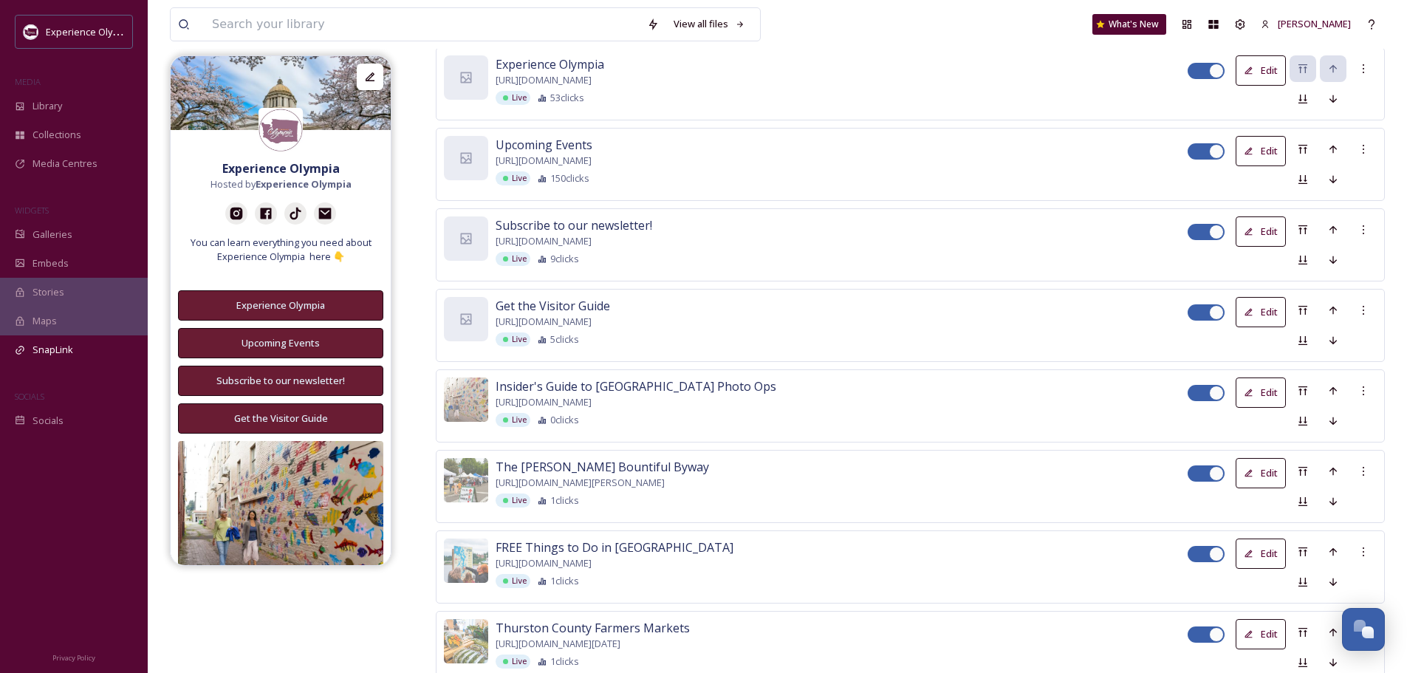
scroll to position [517, 0]
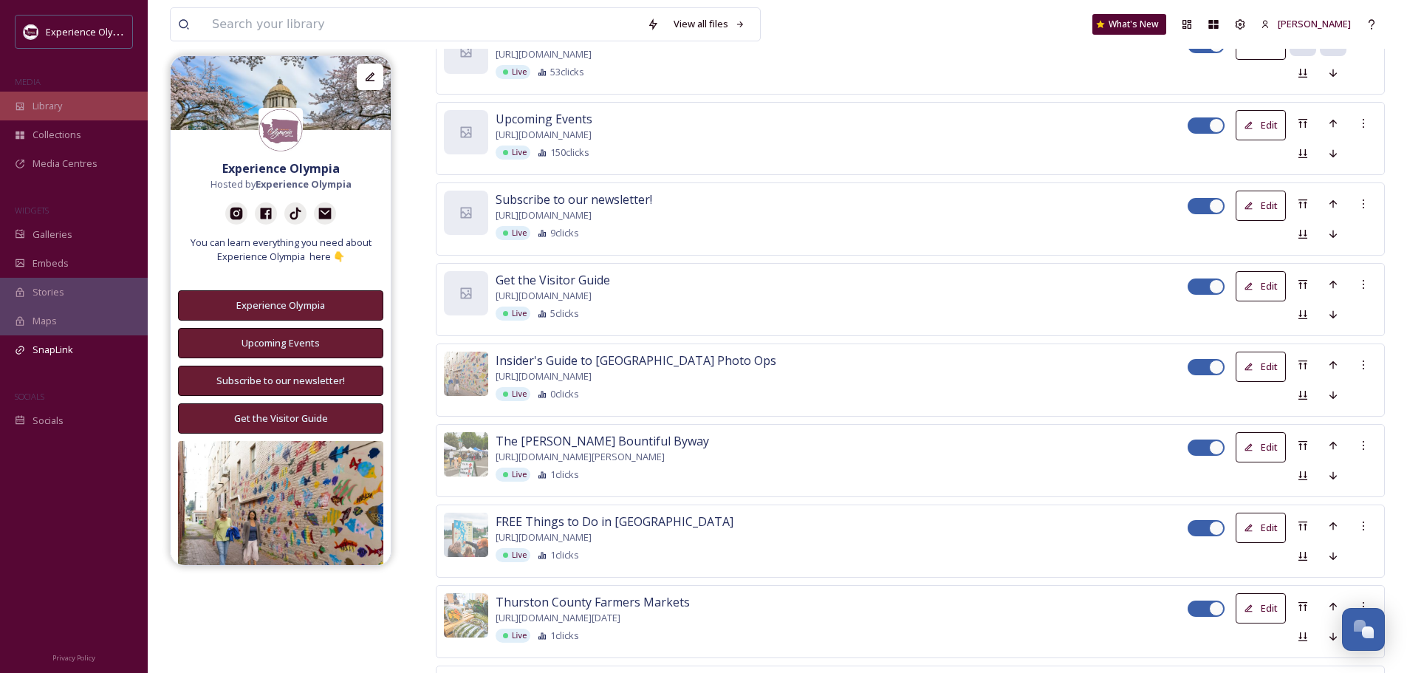
click at [49, 117] on div "Library" at bounding box center [74, 106] width 148 height 29
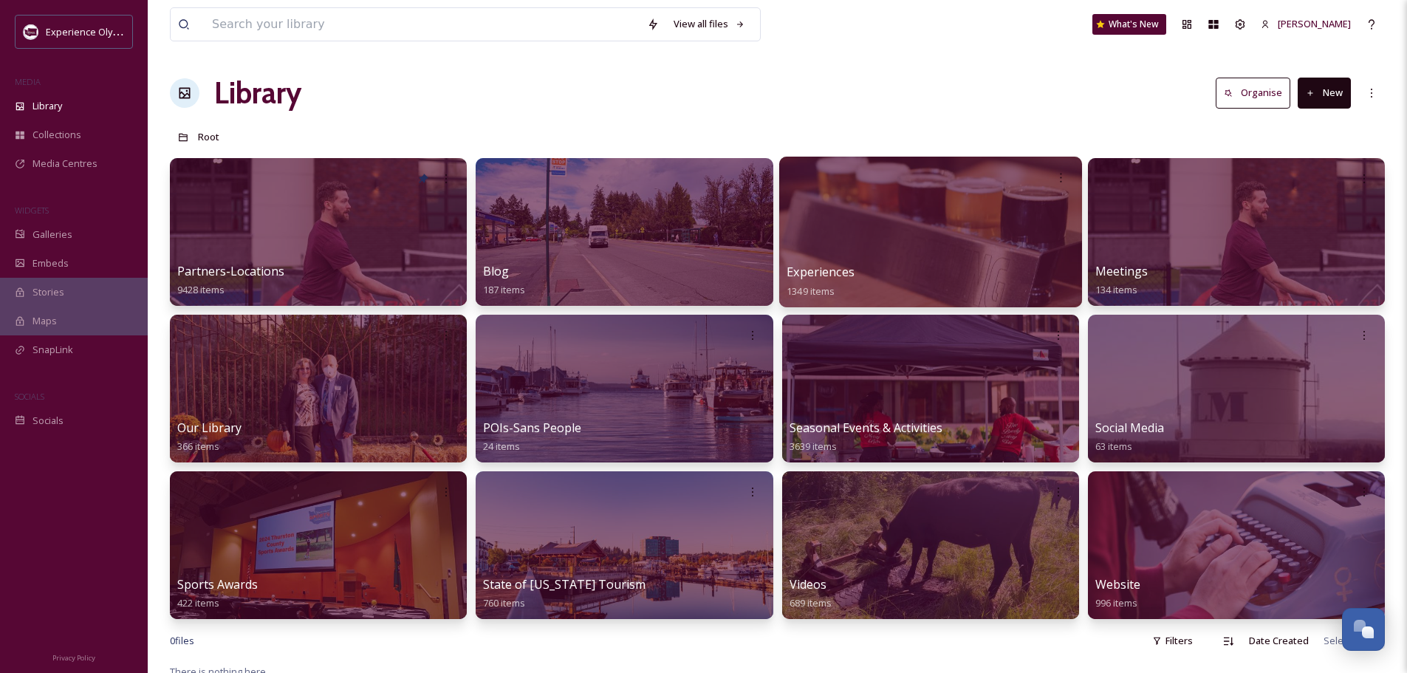
click at [808, 273] on span "Experiences" at bounding box center [821, 272] width 68 height 16
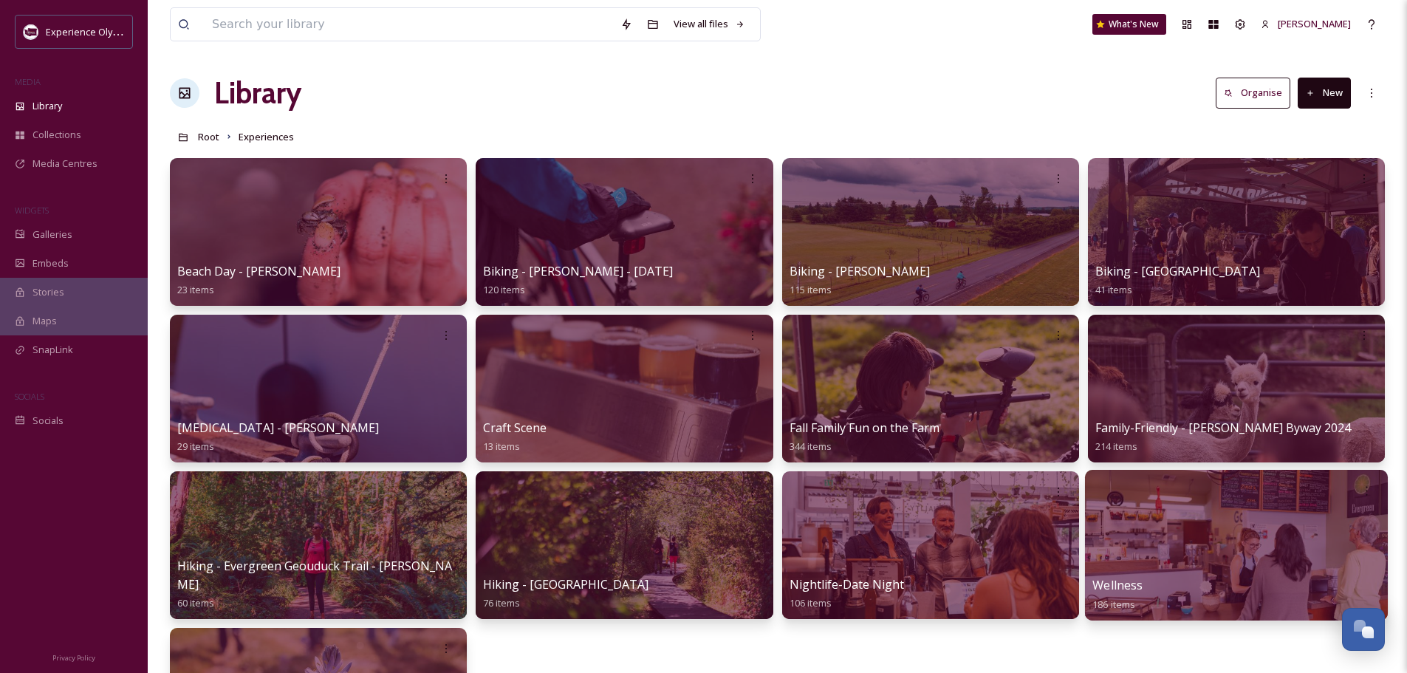
click at [1117, 586] on span "Wellness" at bounding box center [1118, 585] width 50 height 16
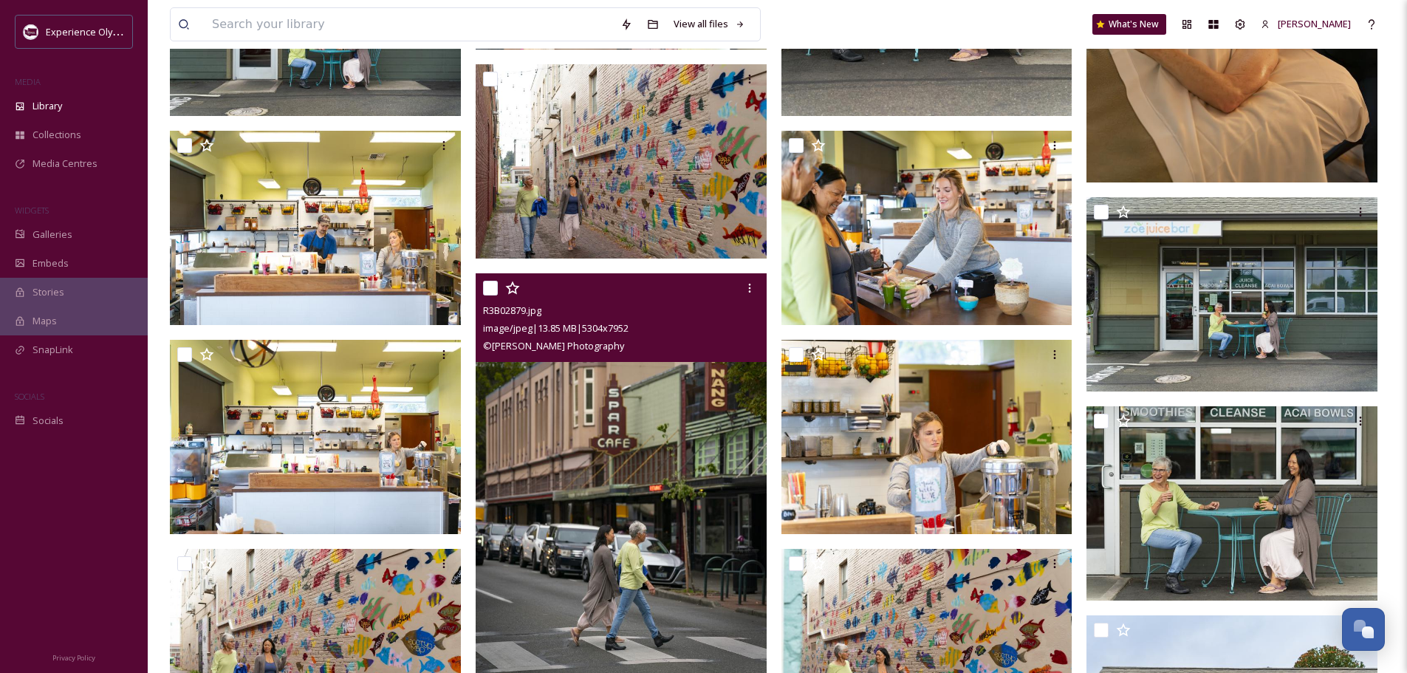
scroll to position [3842, 0]
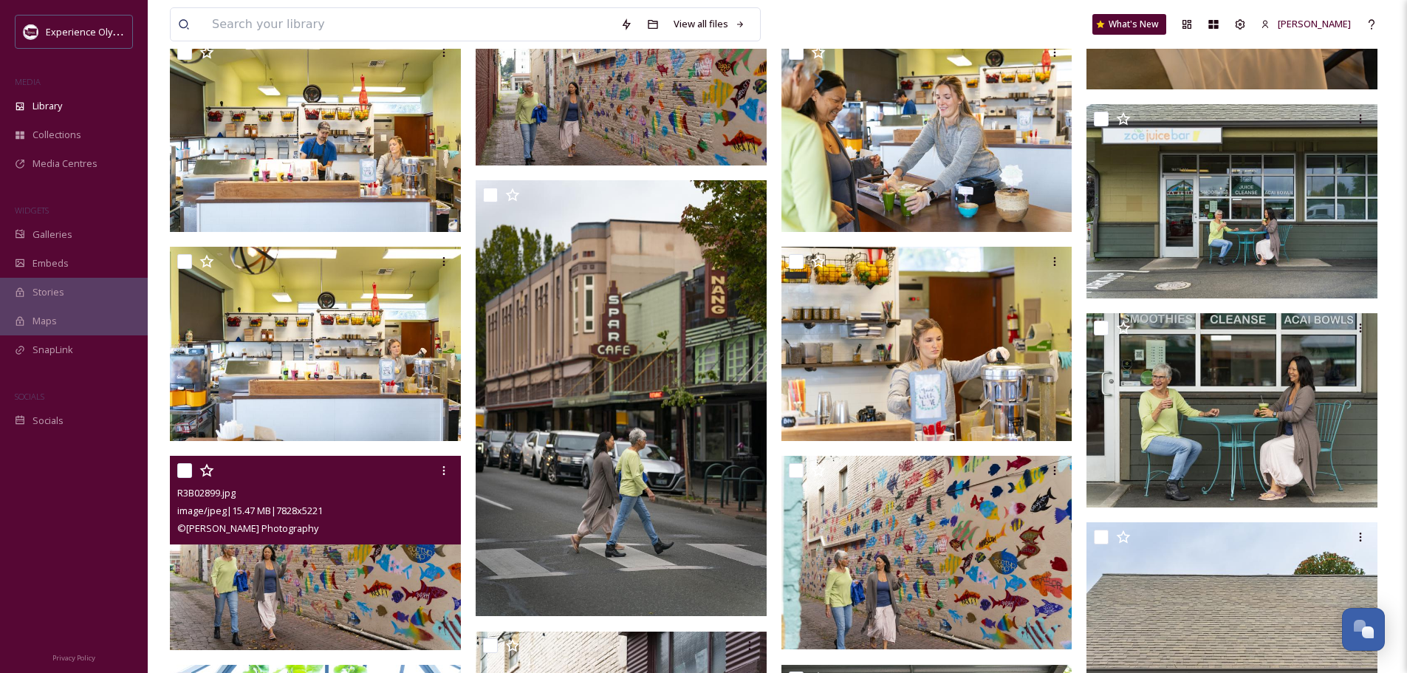
click at [305, 595] on img at bounding box center [315, 553] width 291 height 194
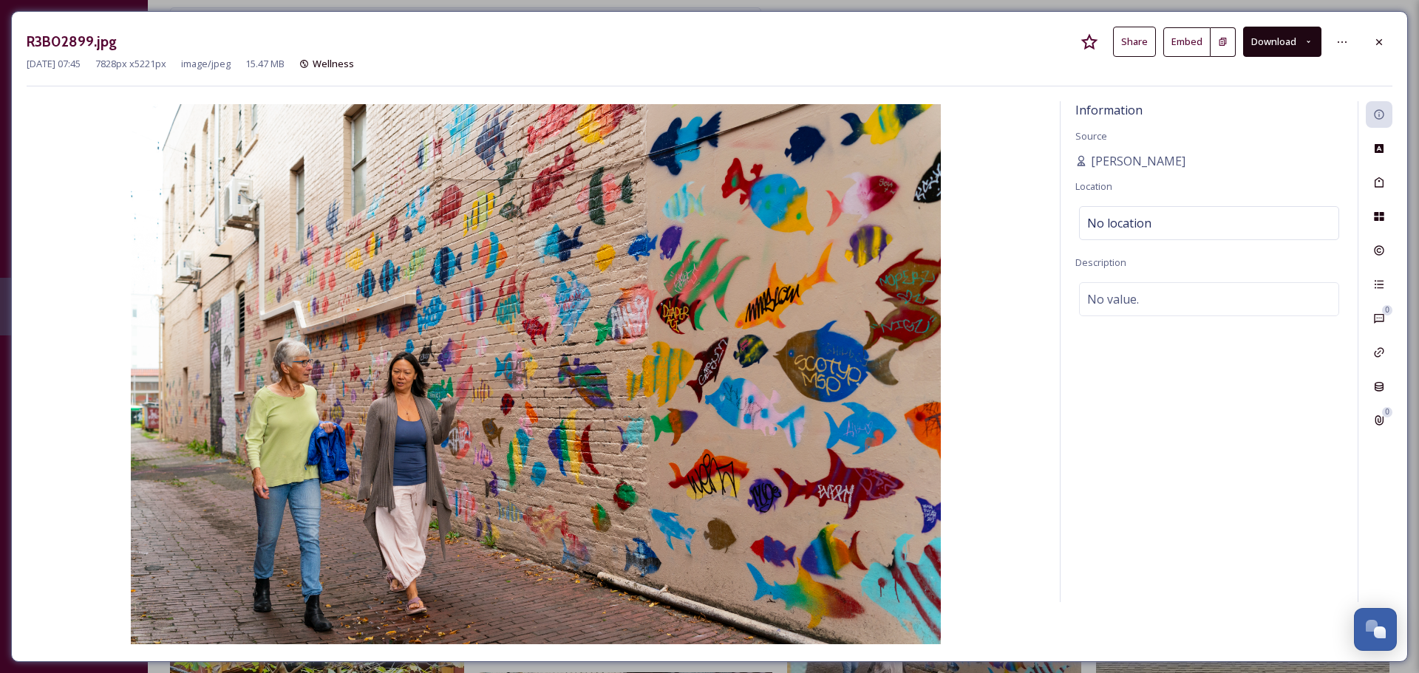
click at [1294, 38] on button "Download" at bounding box center [1282, 42] width 78 height 30
click at [1246, 79] on span "Download Original (7828 x 5221)" at bounding box center [1243, 76] width 140 height 14
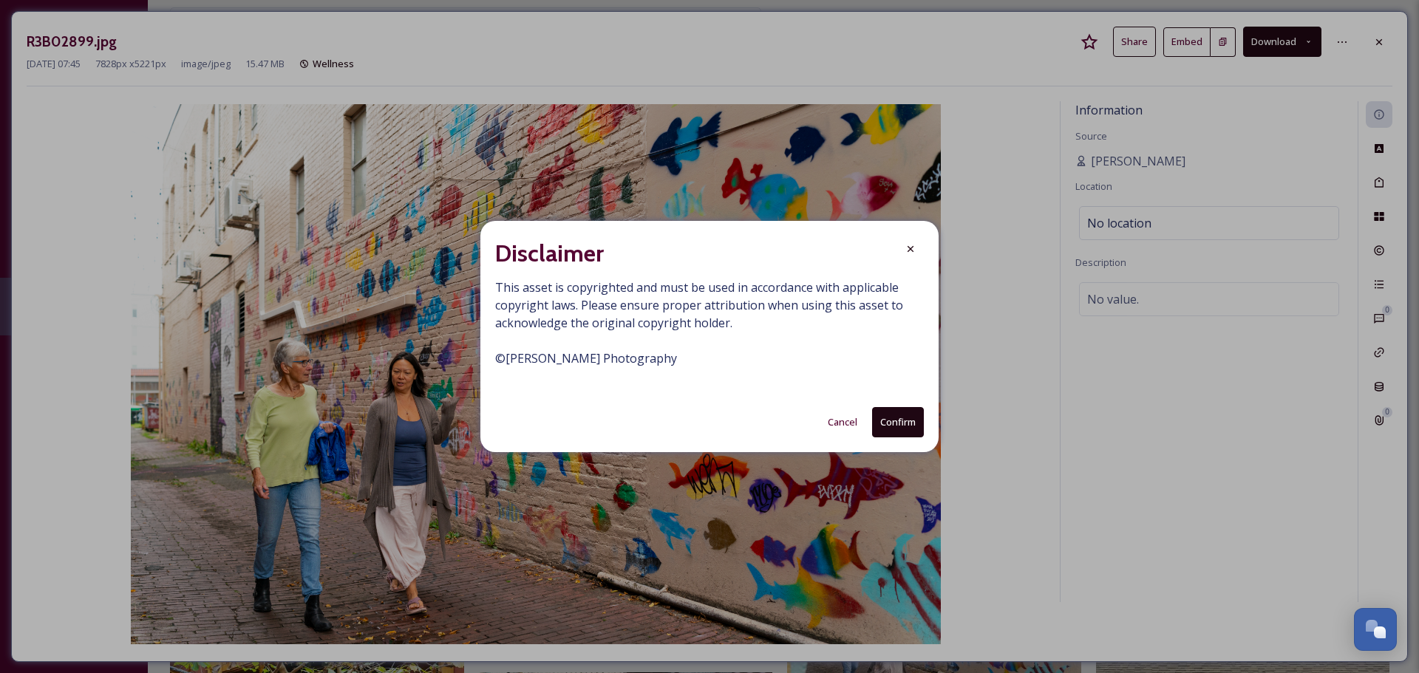
click at [891, 417] on button "Confirm" at bounding box center [898, 422] width 52 height 30
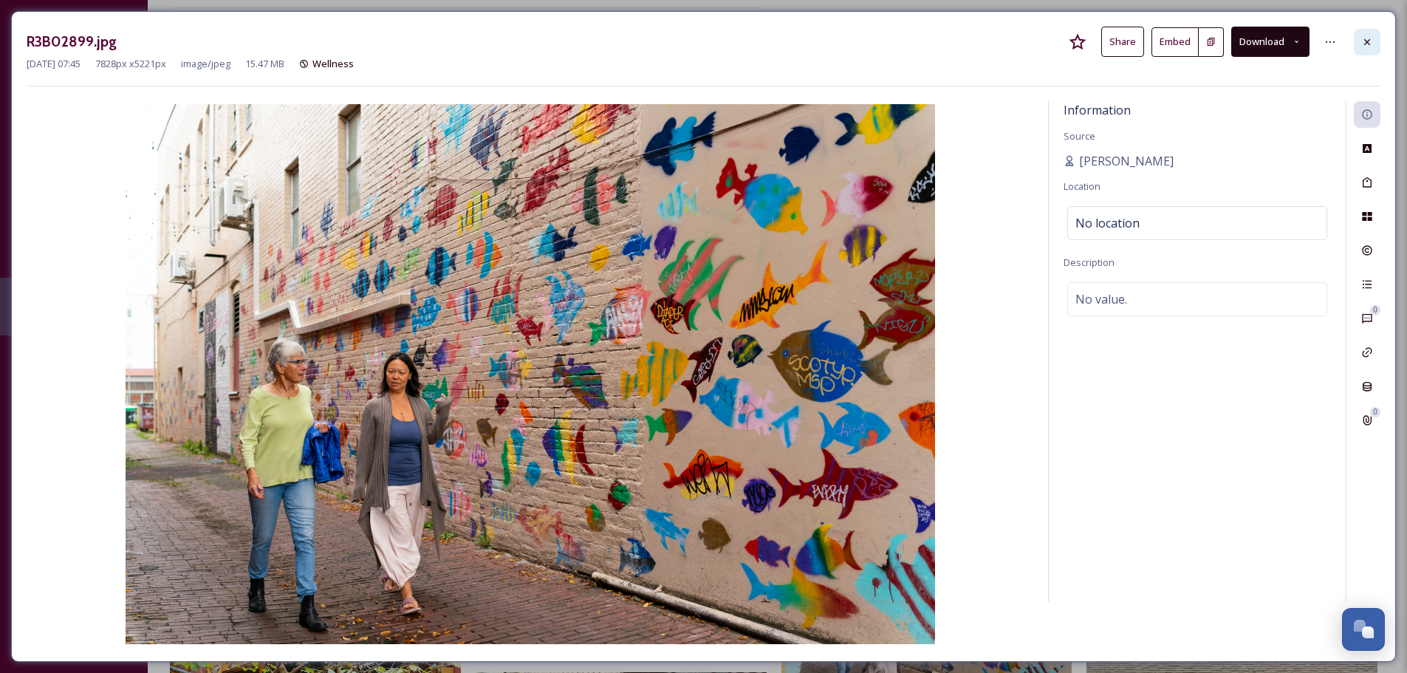
click at [1368, 40] on icon at bounding box center [1368, 42] width 12 height 12
